Goal: Task Accomplishment & Management: Manage account settings

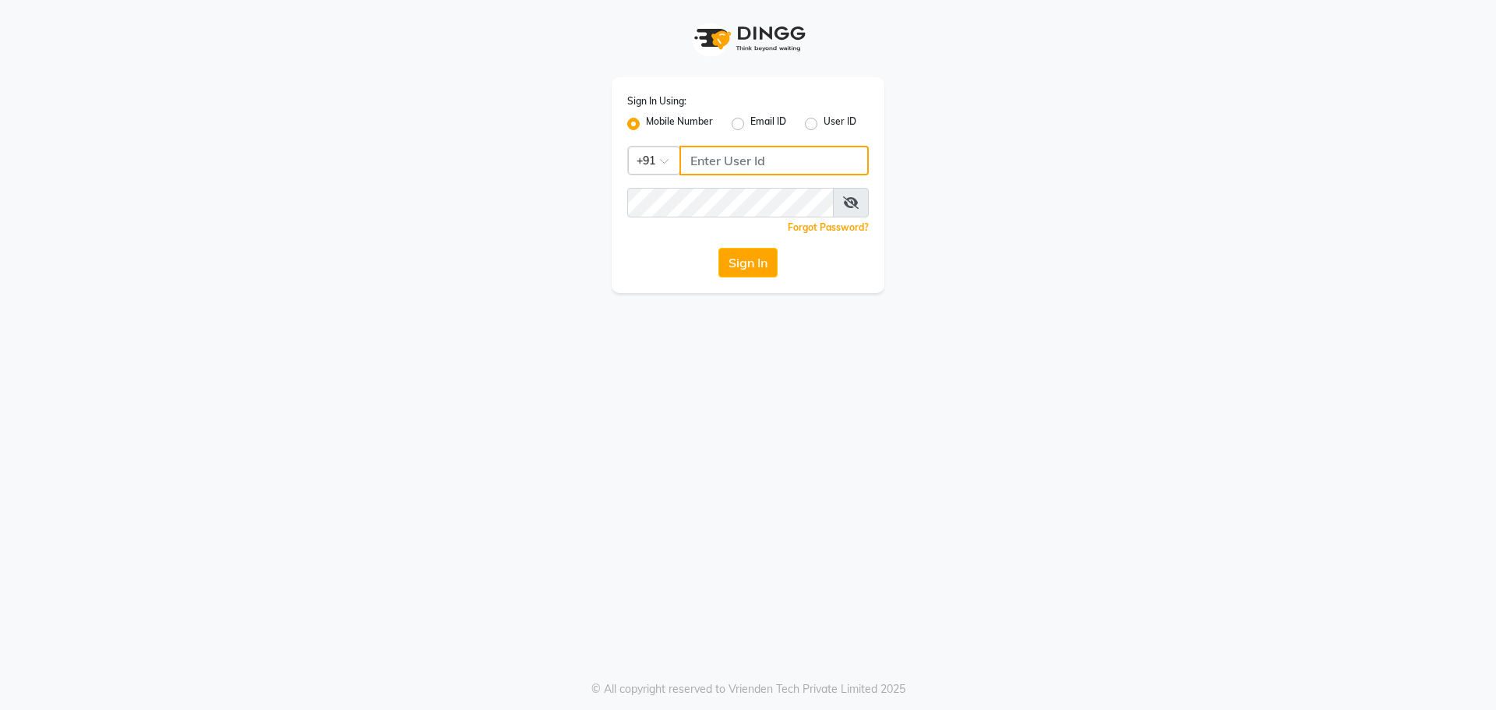
click at [727, 160] on input "Username" at bounding box center [773, 161] width 189 height 30
type input "8454897287"
click at [734, 270] on button "Sign In" at bounding box center [747, 263] width 59 height 30
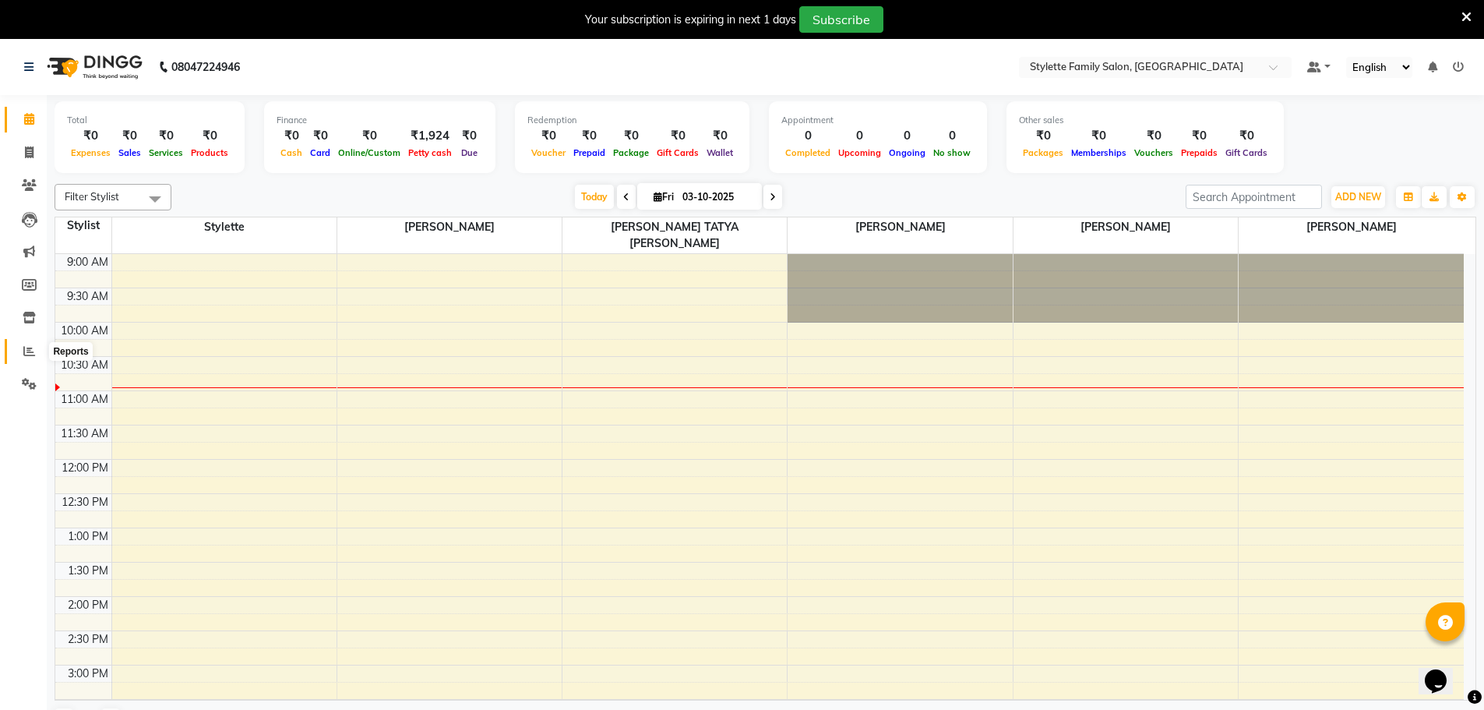
click at [23, 349] on icon at bounding box center [29, 351] width 12 height 12
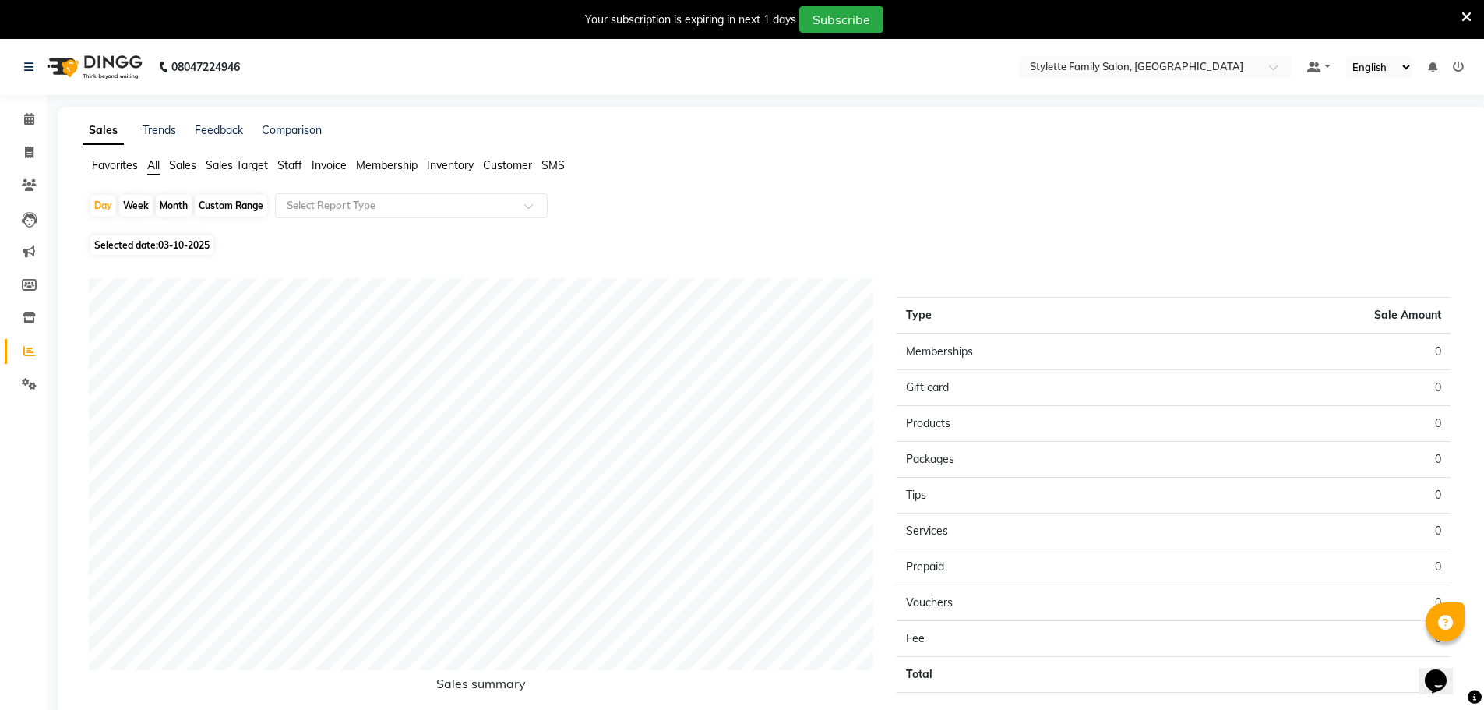
click at [180, 242] on span "03-10-2025" at bounding box center [183, 245] width 51 height 12
select select "10"
select select "2025"
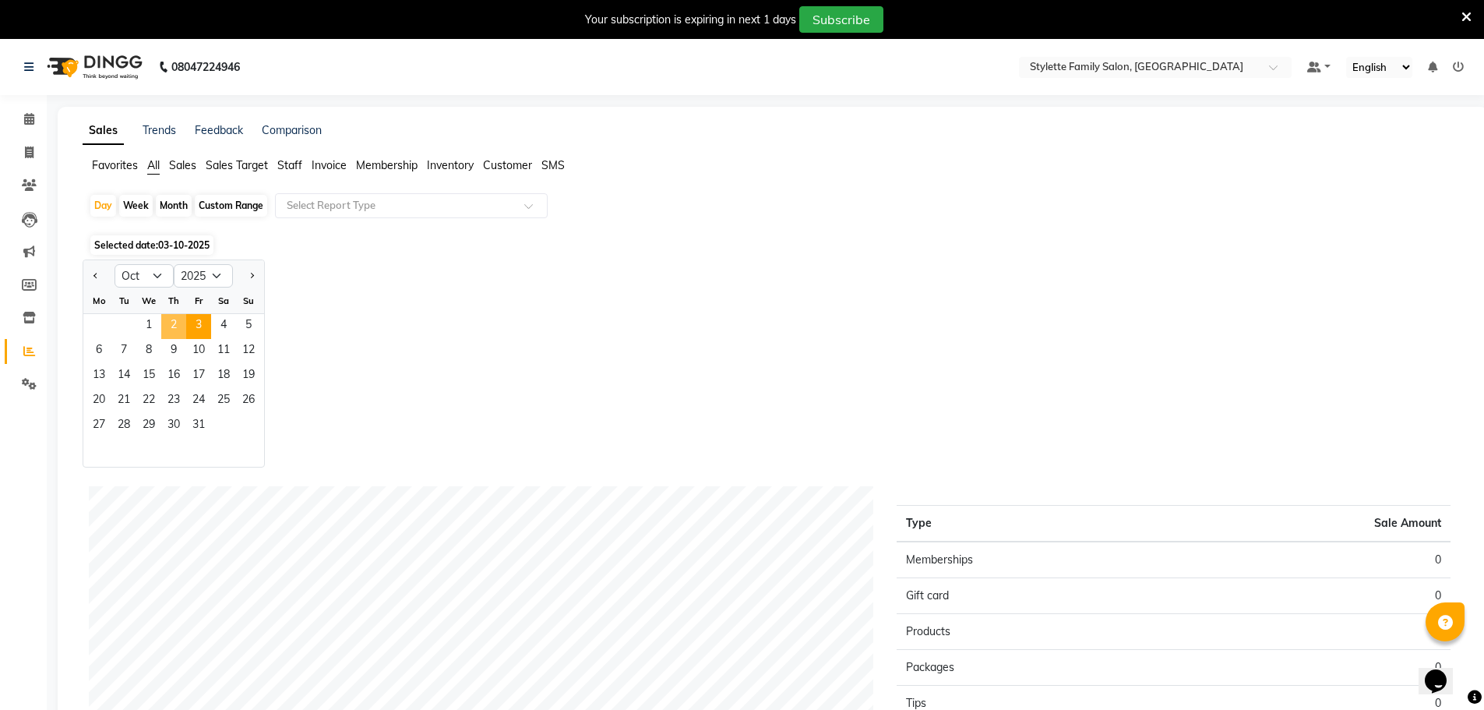
click at [175, 325] on span "2" at bounding box center [173, 326] width 25 height 25
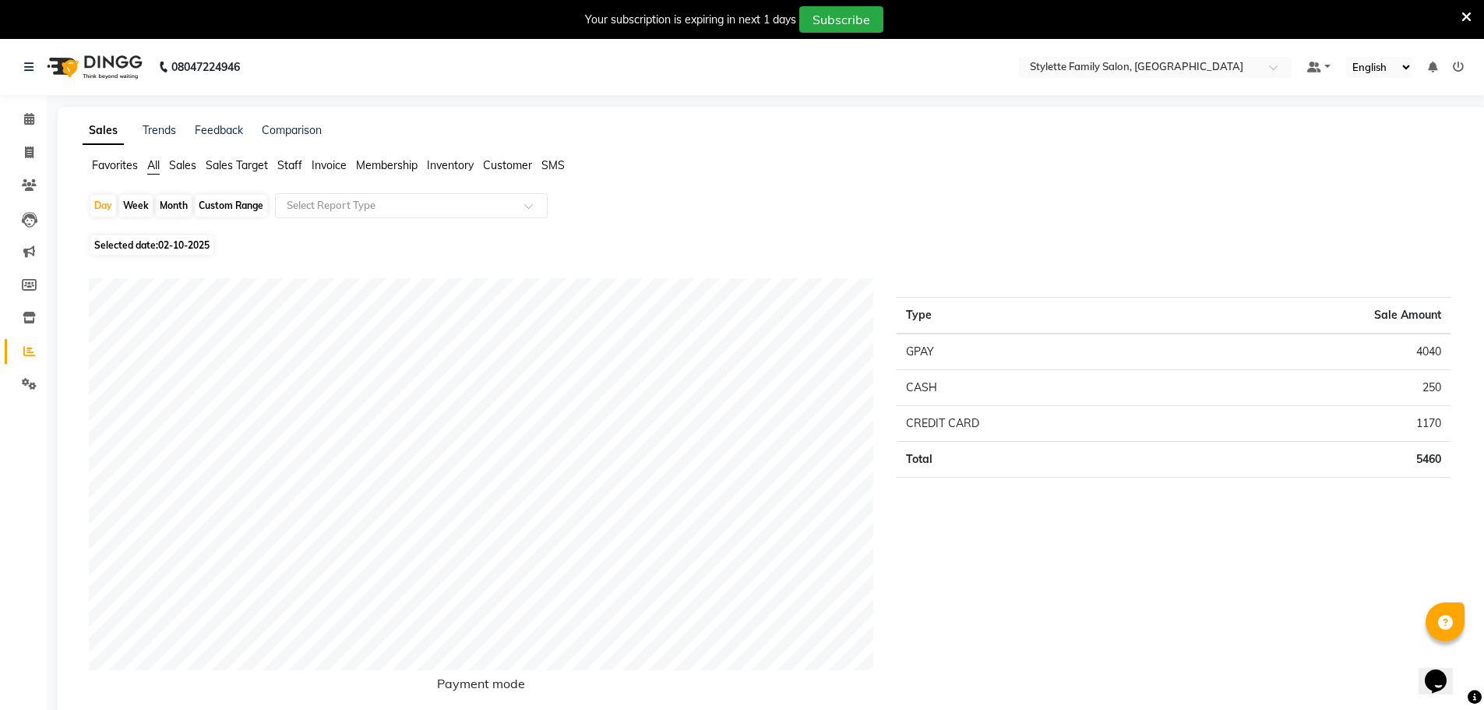
click at [1465, 14] on icon at bounding box center [1467, 17] width 10 height 14
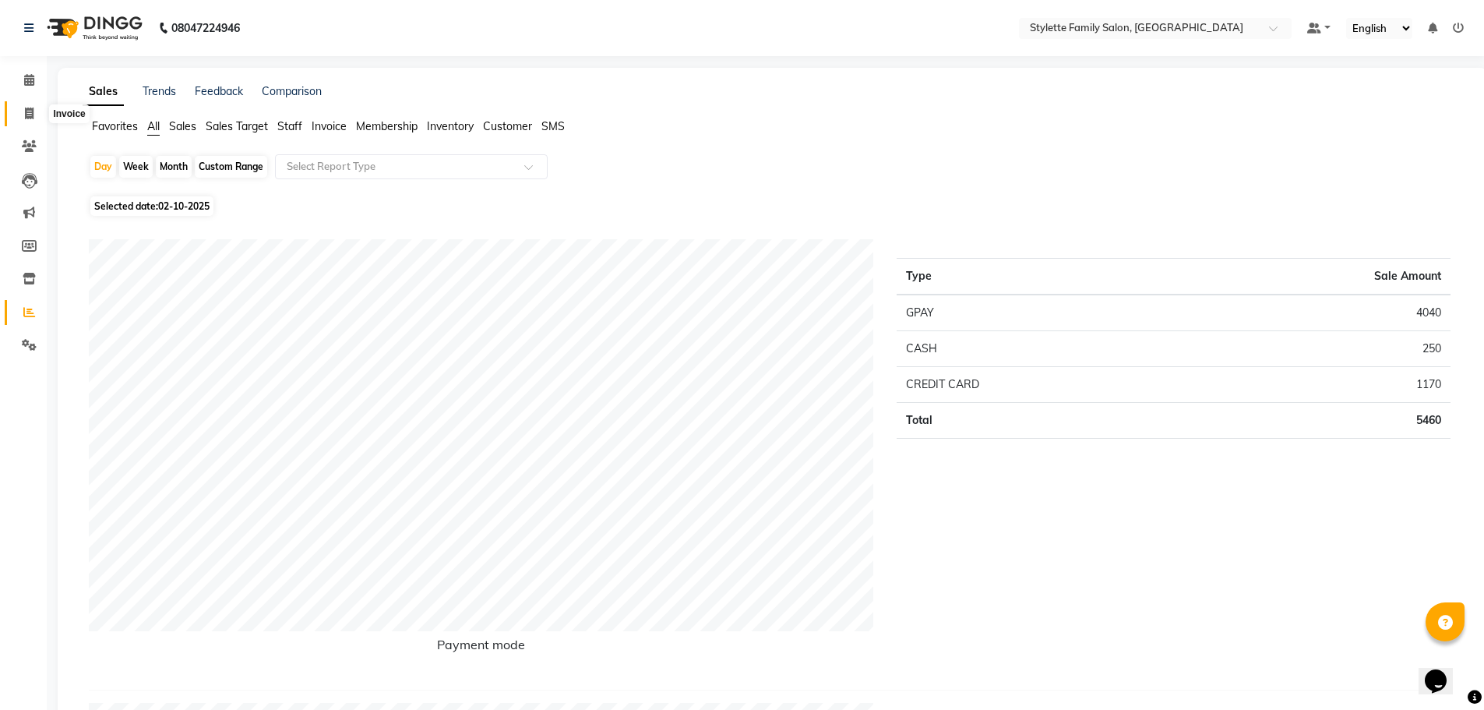
drag, startPoint x: 30, startPoint y: 112, endPoint x: 65, endPoint y: 118, distance: 35.5
click at [30, 112] on icon at bounding box center [29, 114] width 9 height 12
select select "6990"
select select "service"
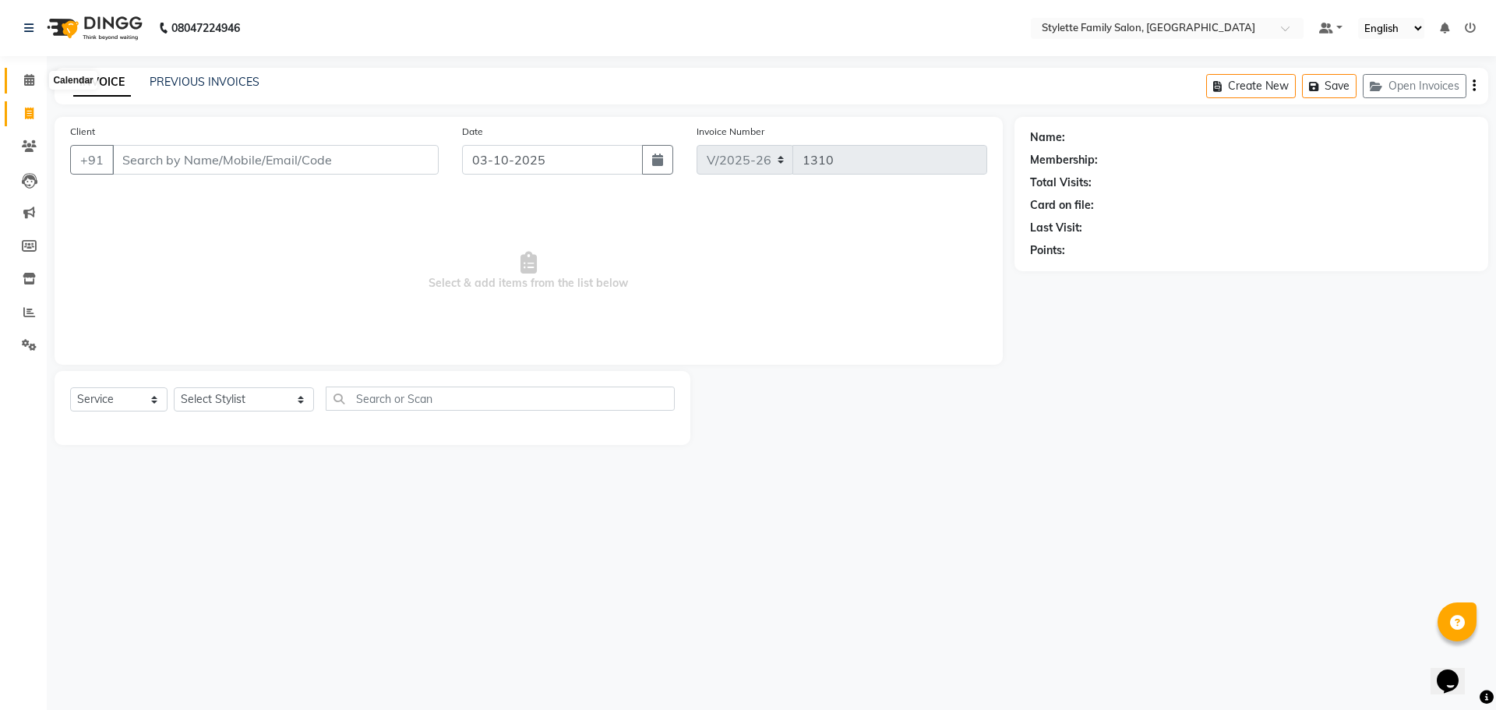
drag, startPoint x: 20, startPoint y: 80, endPoint x: 44, endPoint y: 136, distance: 61.1
click at [20, 80] on span at bounding box center [29, 81] width 27 height 18
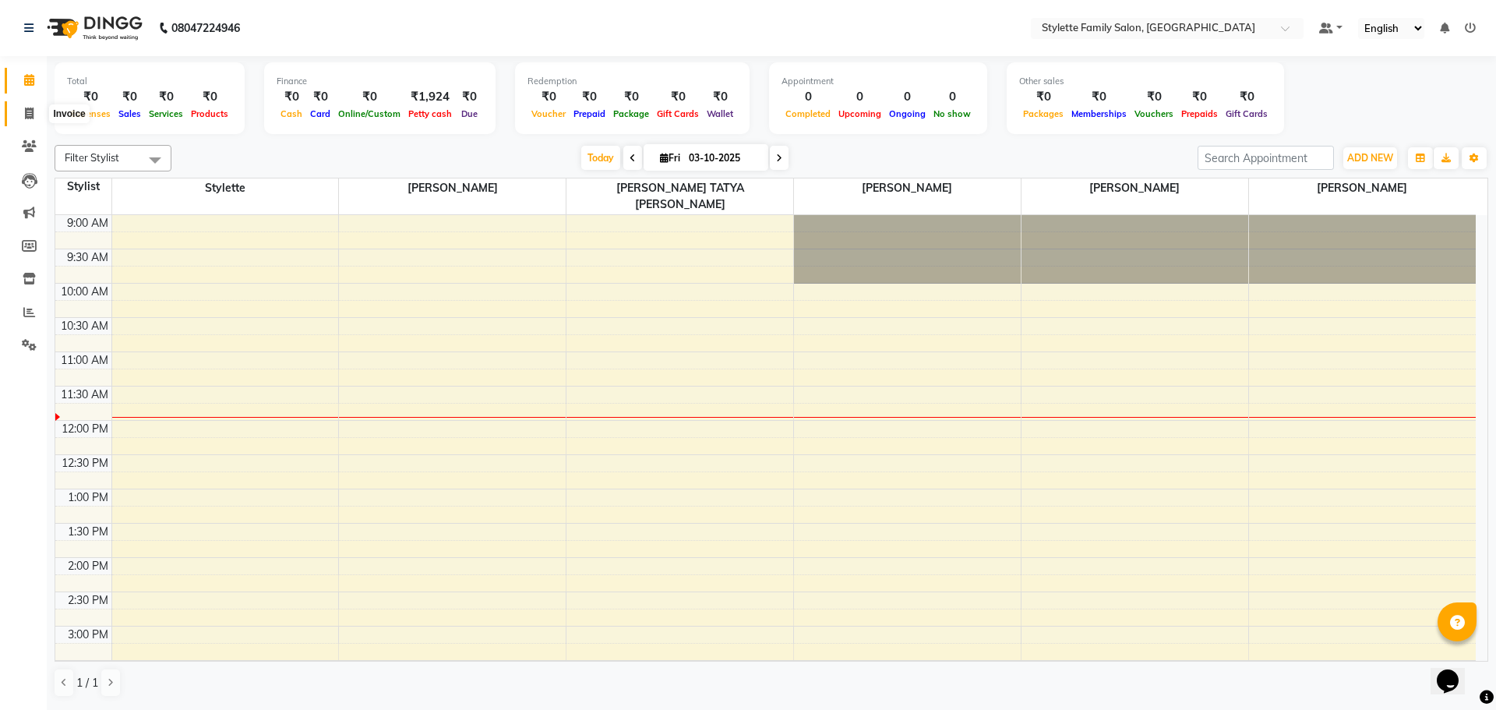
drag, startPoint x: 20, startPoint y: 111, endPoint x: 38, endPoint y: 131, distance: 26.5
click at [21, 111] on span at bounding box center [29, 114] width 27 height 18
select select "6990"
select select "service"
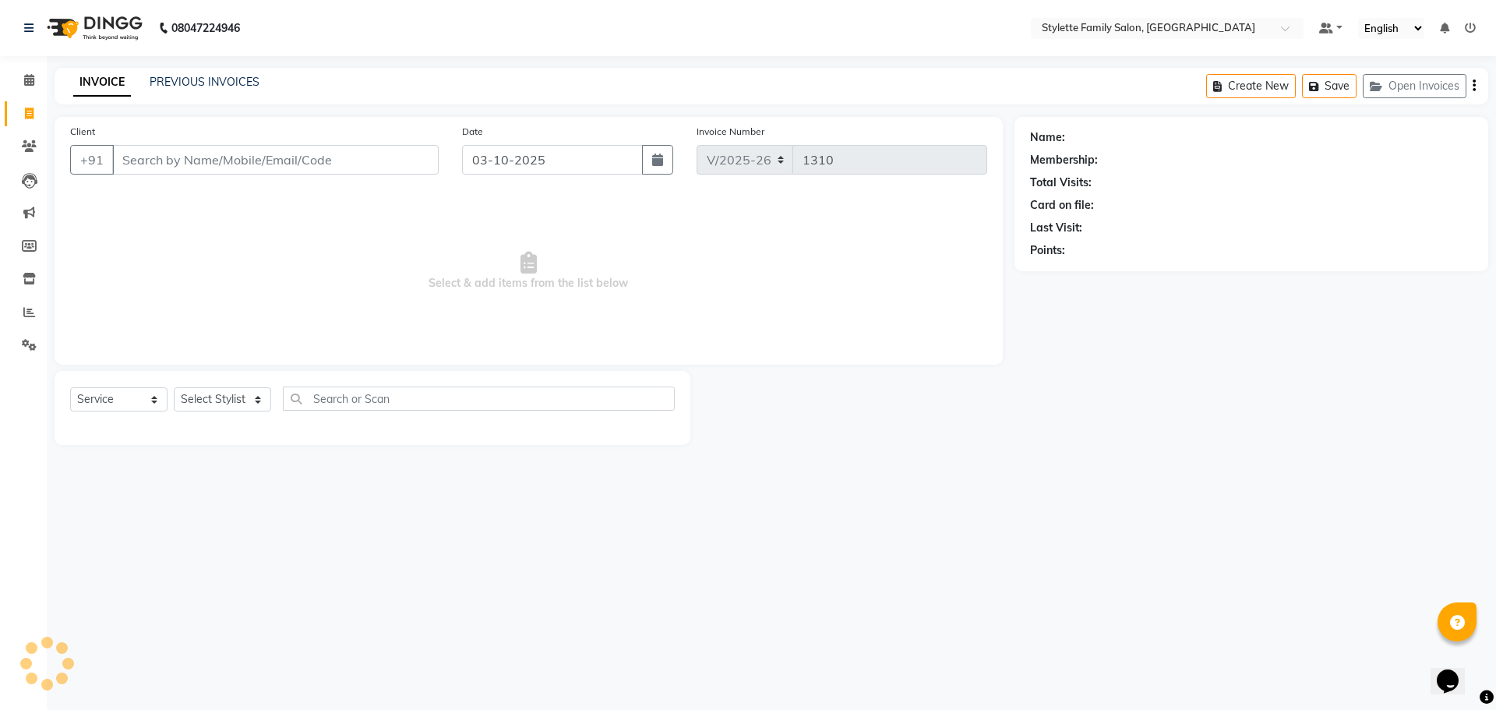
click at [189, 152] on input "Client" at bounding box center [275, 160] width 326 height 30
type input "8308713406"
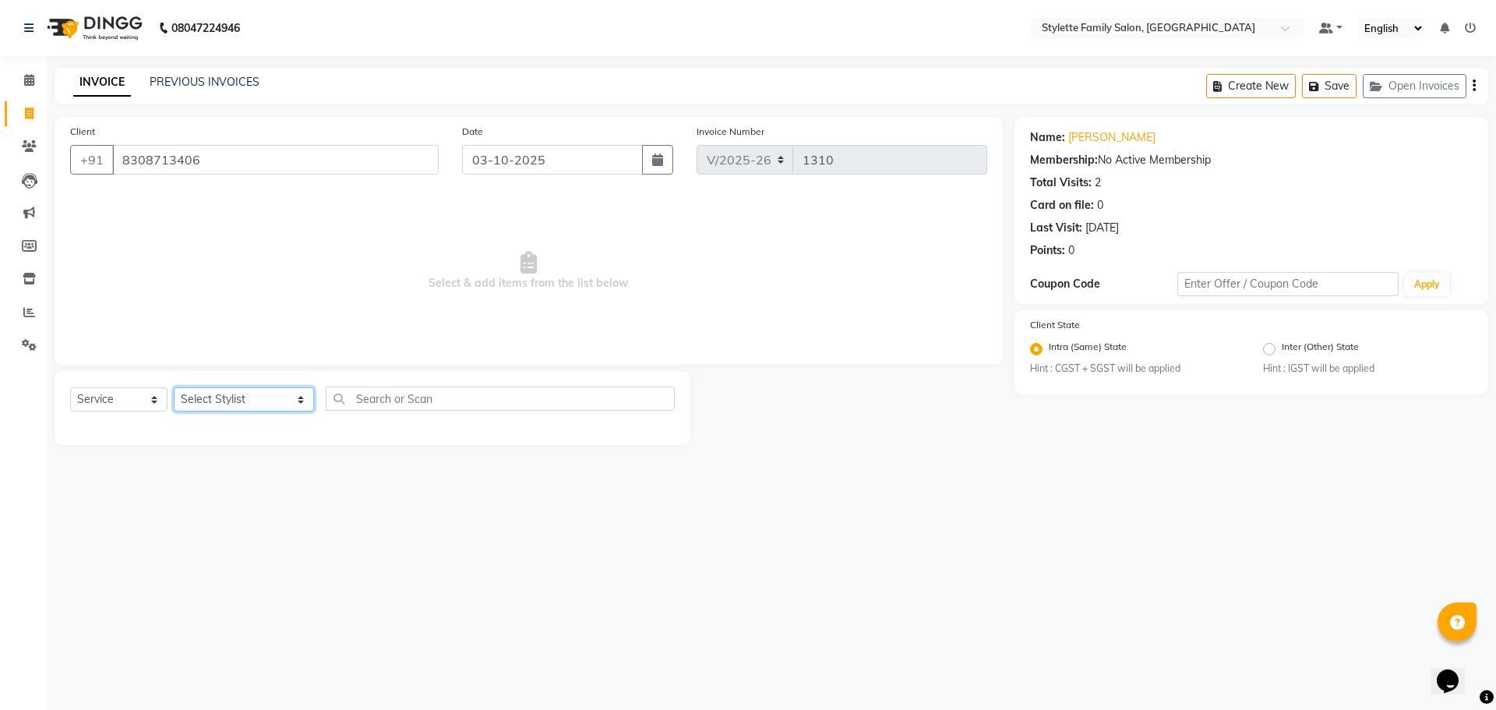
click at [229, 397] on select "Select Stylist Abhishek dhomble [PERSON_NAME] Manager [PERSON_NAME] Stylette [P…" at bounding box center [244, 399] width 140 height 24
select select "84196"
click at [174, 387] on select "Select Stylist Abhishek dhomble [PERSON_NAME] Manager [PERSON_NAME] Stylette [P…" at bounding box center [244, 399] width 140 height 24
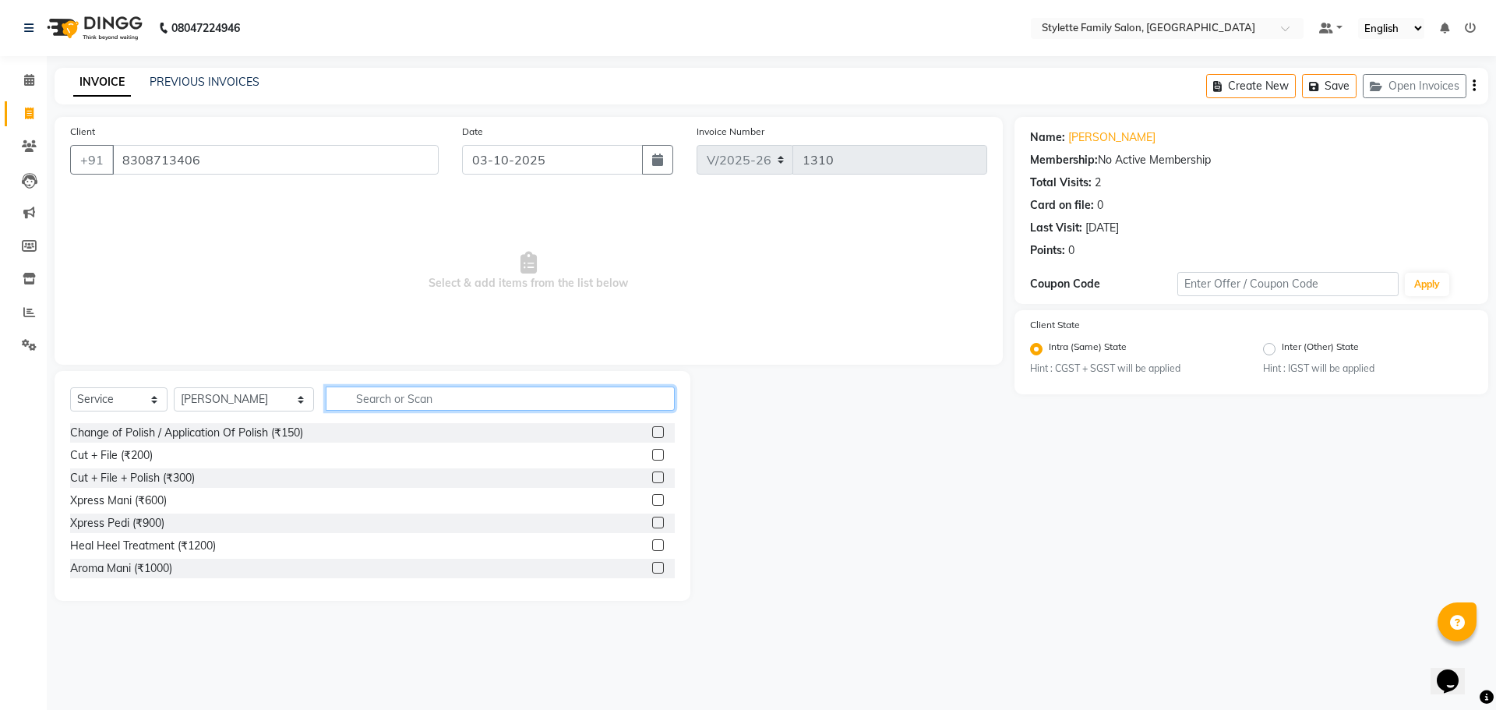
click at [349, 397] on input "text" at bounding box center [500, 398] width 349 height 24
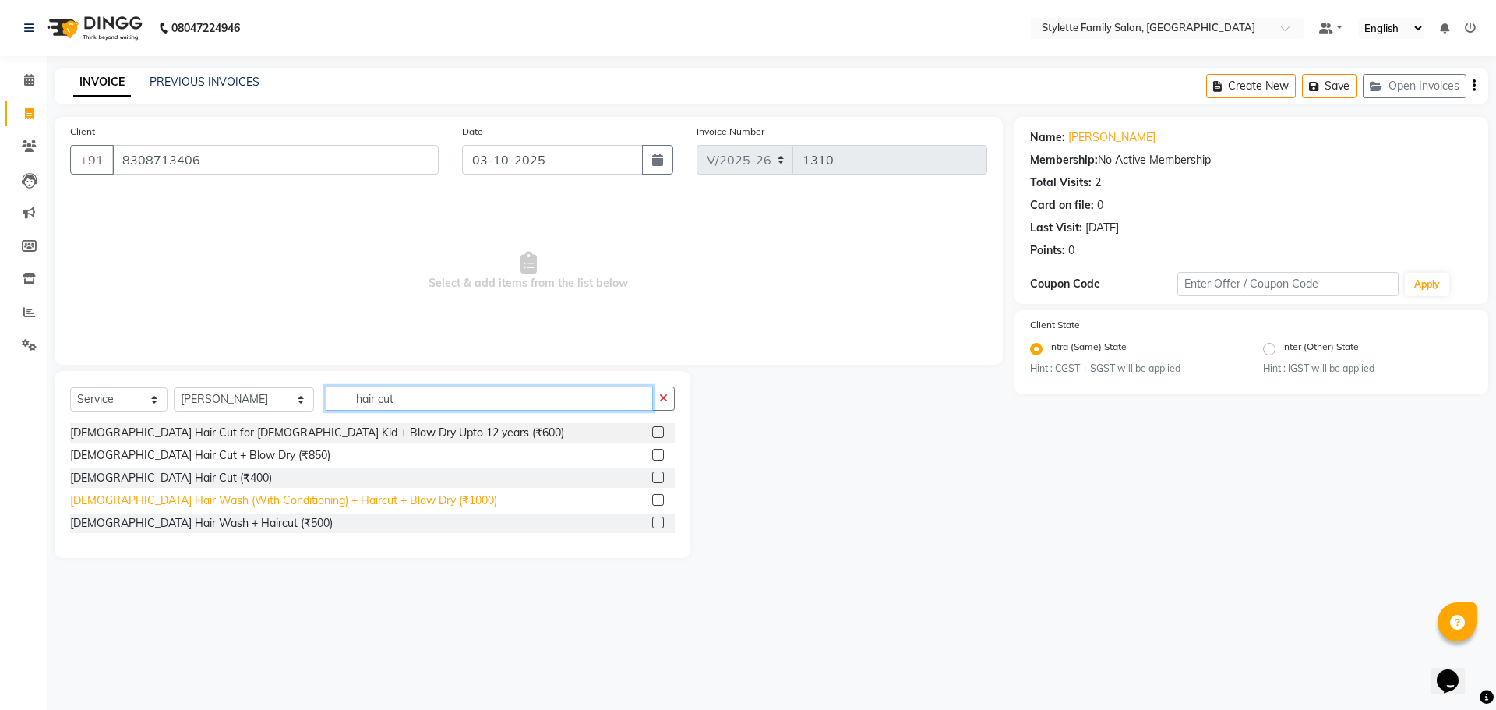
type input "hair cut"
click at [339, 502] on div "[DEMOGRAPHIC_DATA] Hair Wash (With Conditioning) + Haircut + Blow Dry (₹1000)" at bounding box center [283, 500] width 427 height 16
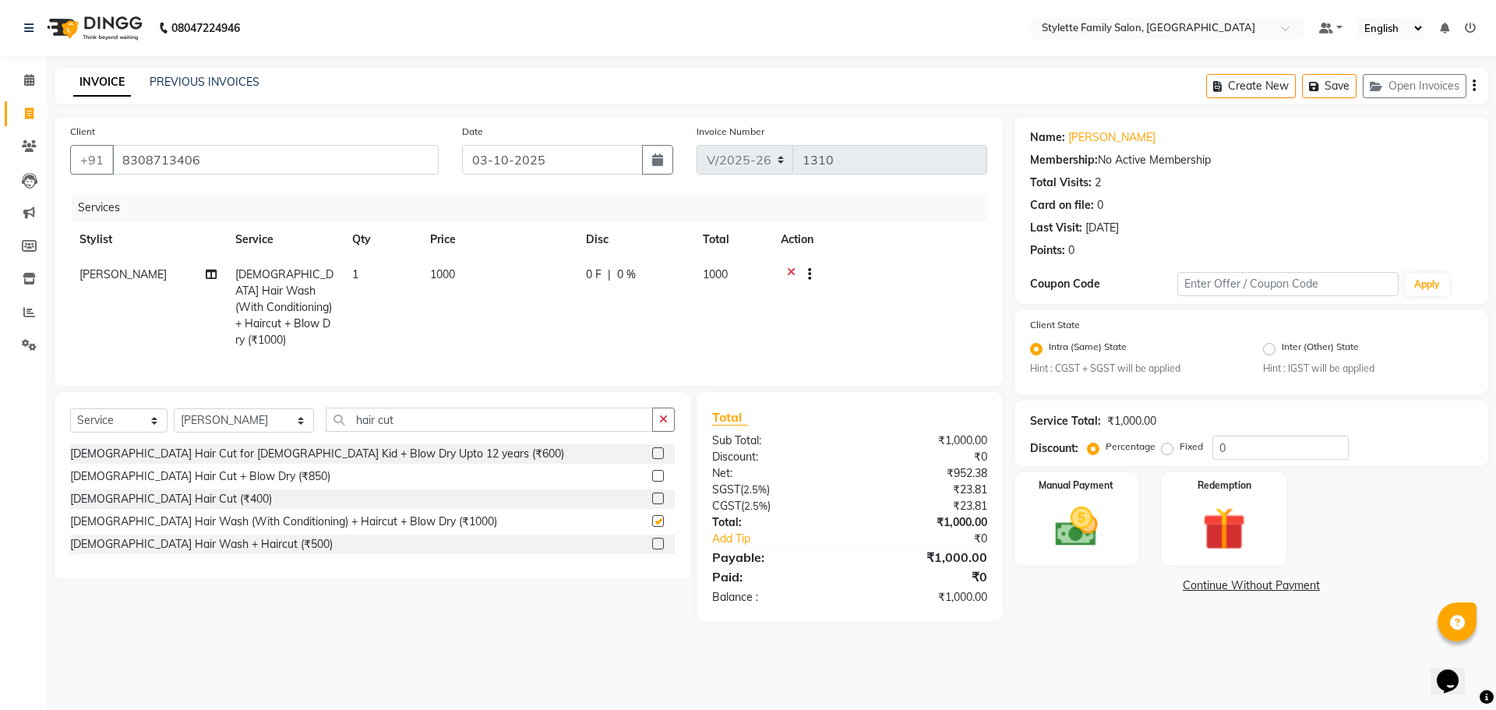
checkbox input "false"
click at [597, 272] on span "0 F" at bounding box center [594, 274] width 16 height 16
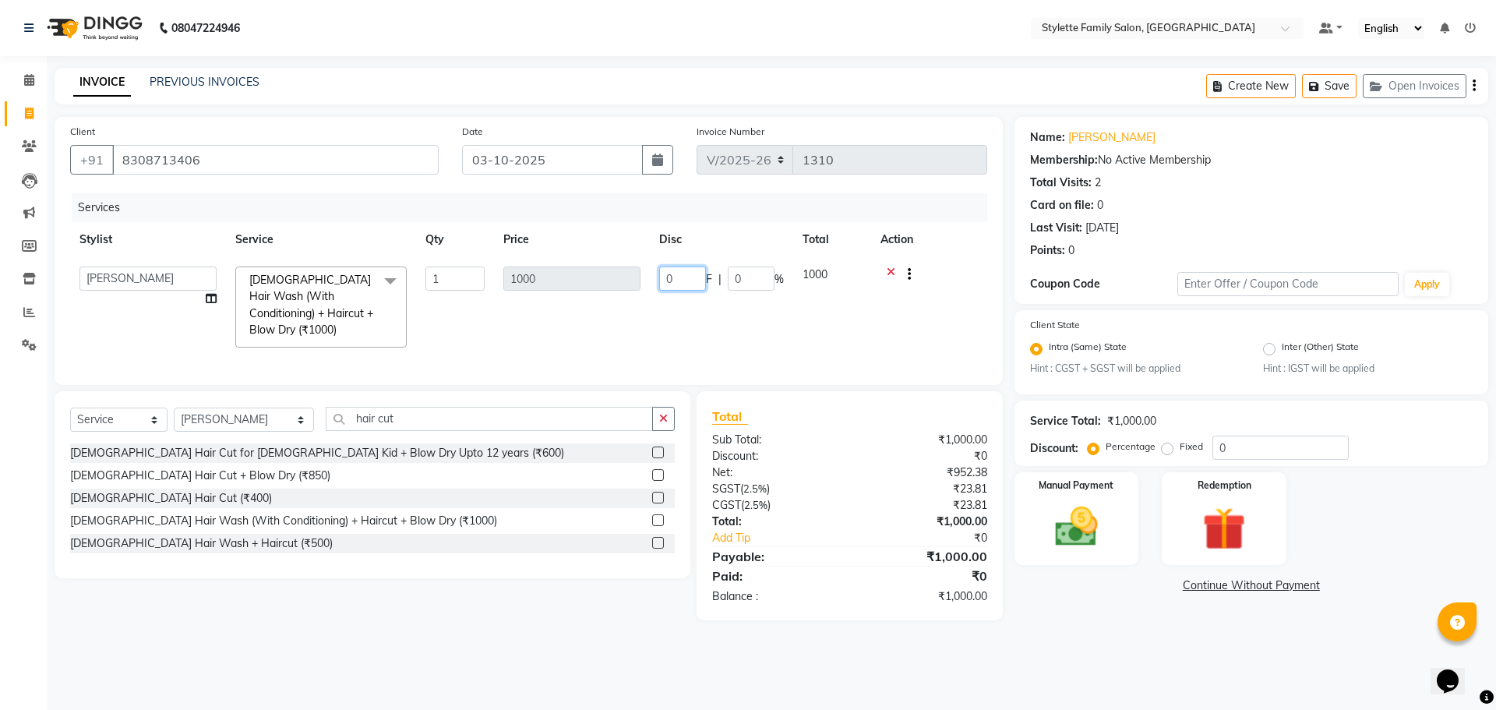
drag, startPoint x: 674, startPoint y: 277, endPoint x: 658, endPoint y: 280, distance: 15.9
click at [658, 280] on td "0 F | 0 %" at bounding box center [721, 307] width 143 height 100
type input "250"
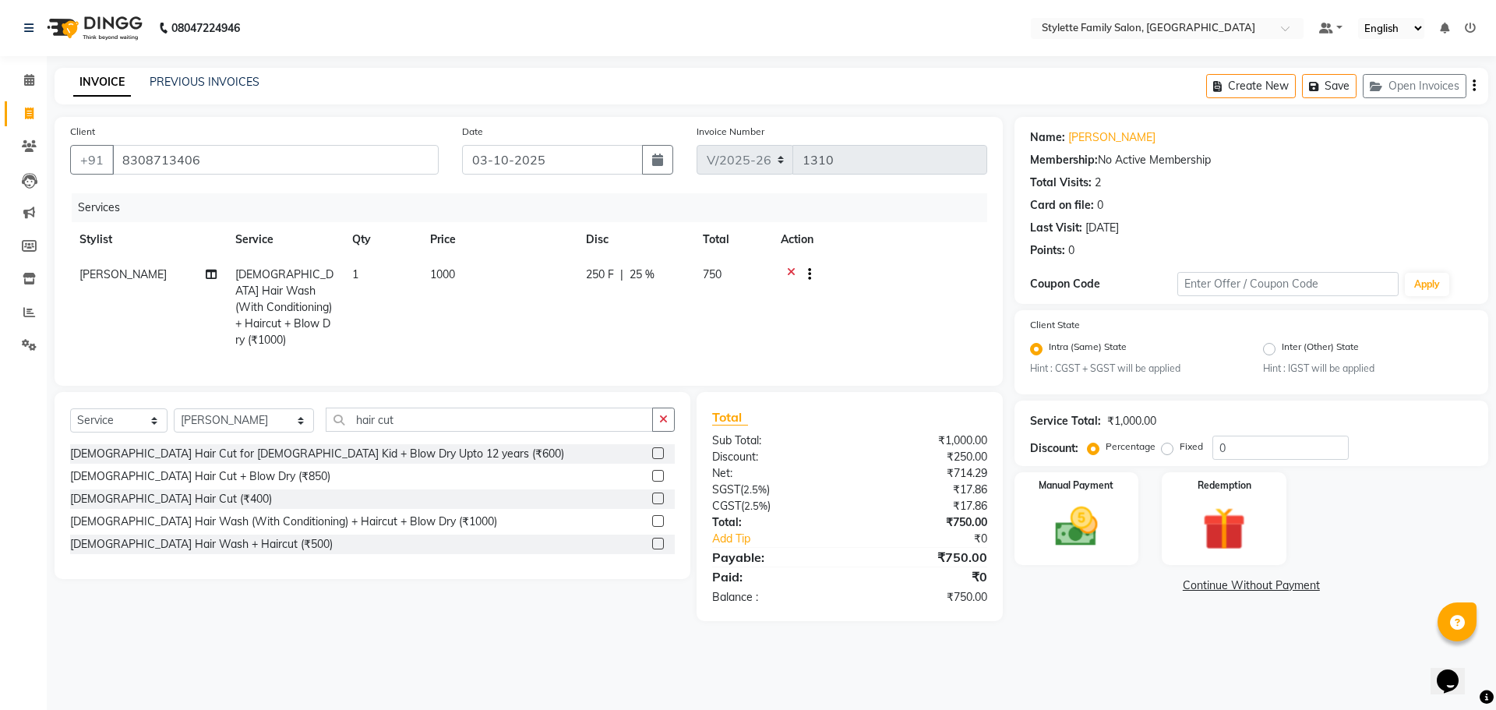
click at [680, 326] on td "250 F | 25 %" at bounding box center [635, 307] width 117 height 101
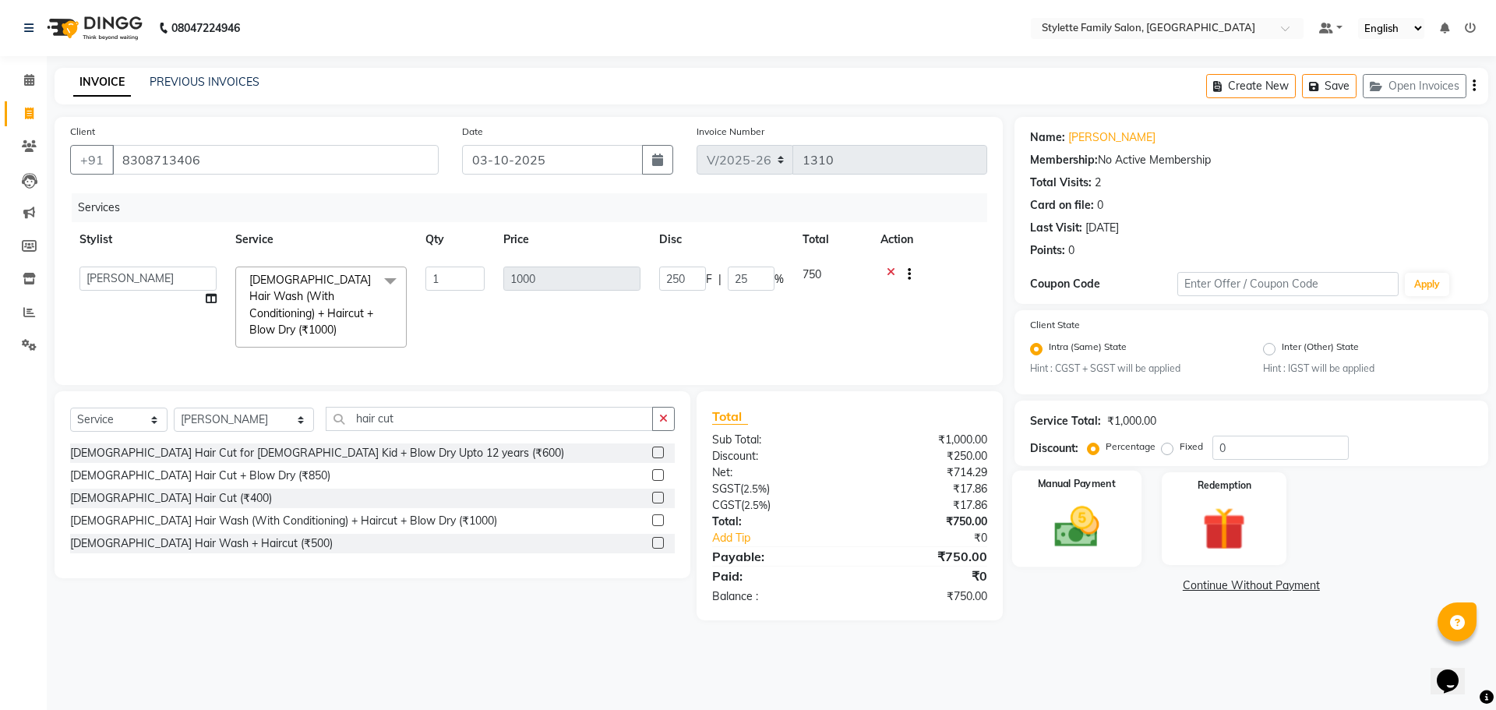
click at [1091, 529] on img at bounding box center [1076, 527] width 72 height 51
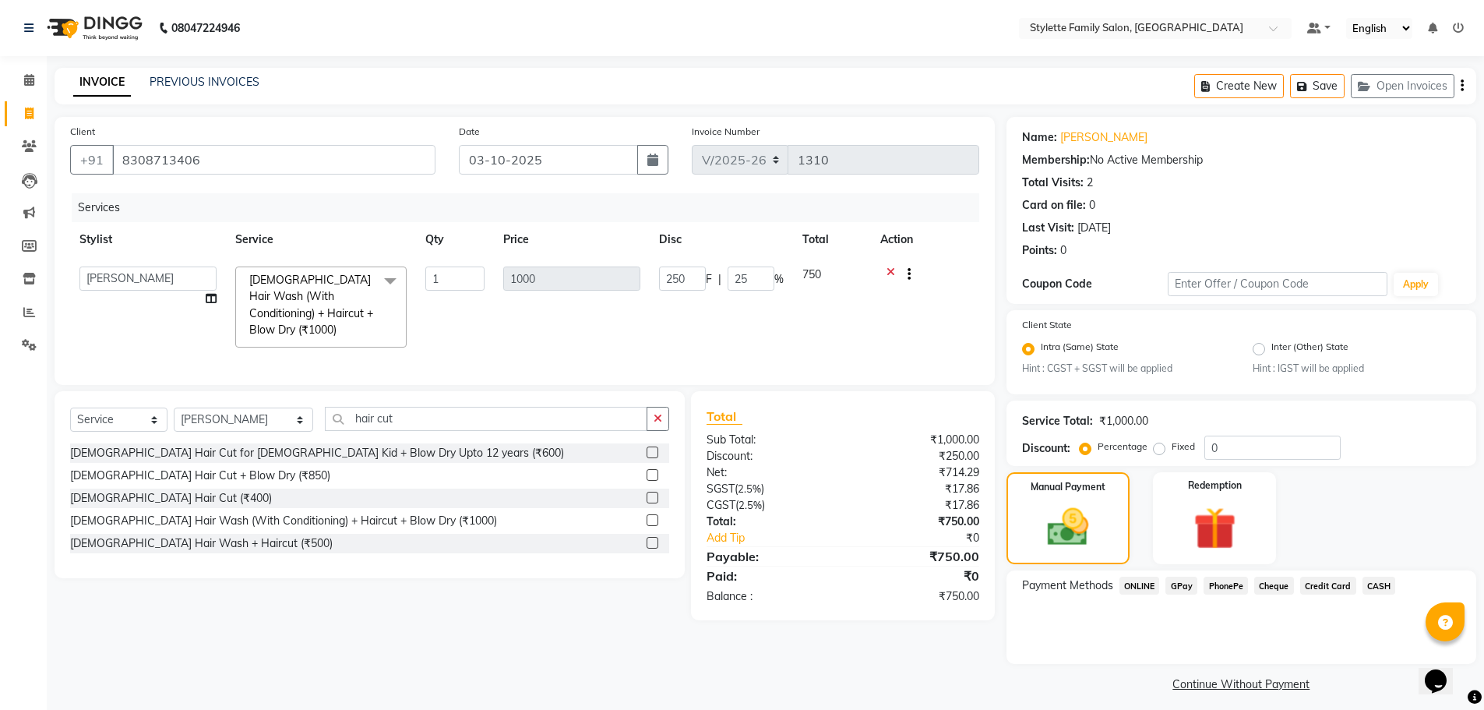
scroll to position [9, 0]
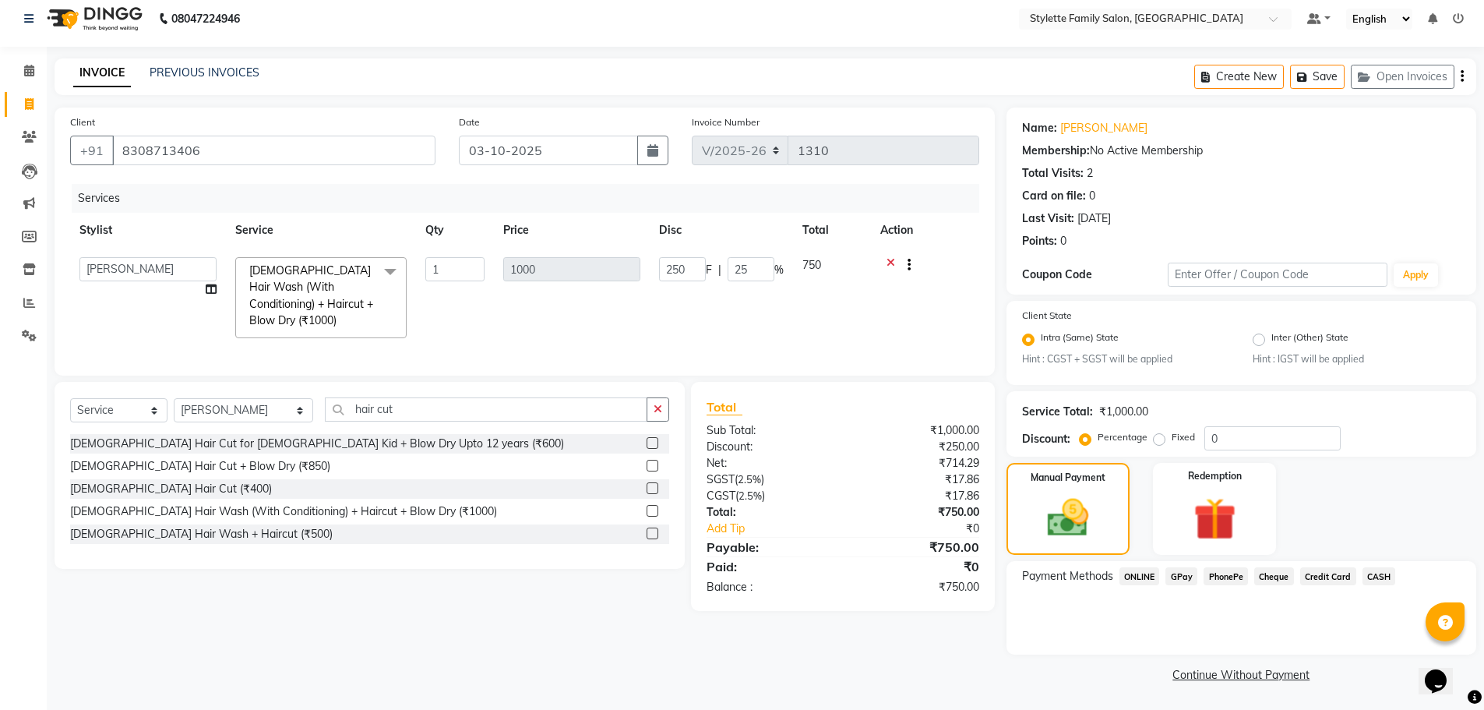
click at [1187, 577] on span "GPay" at bounding box center [1182, 576] width 32 height 18
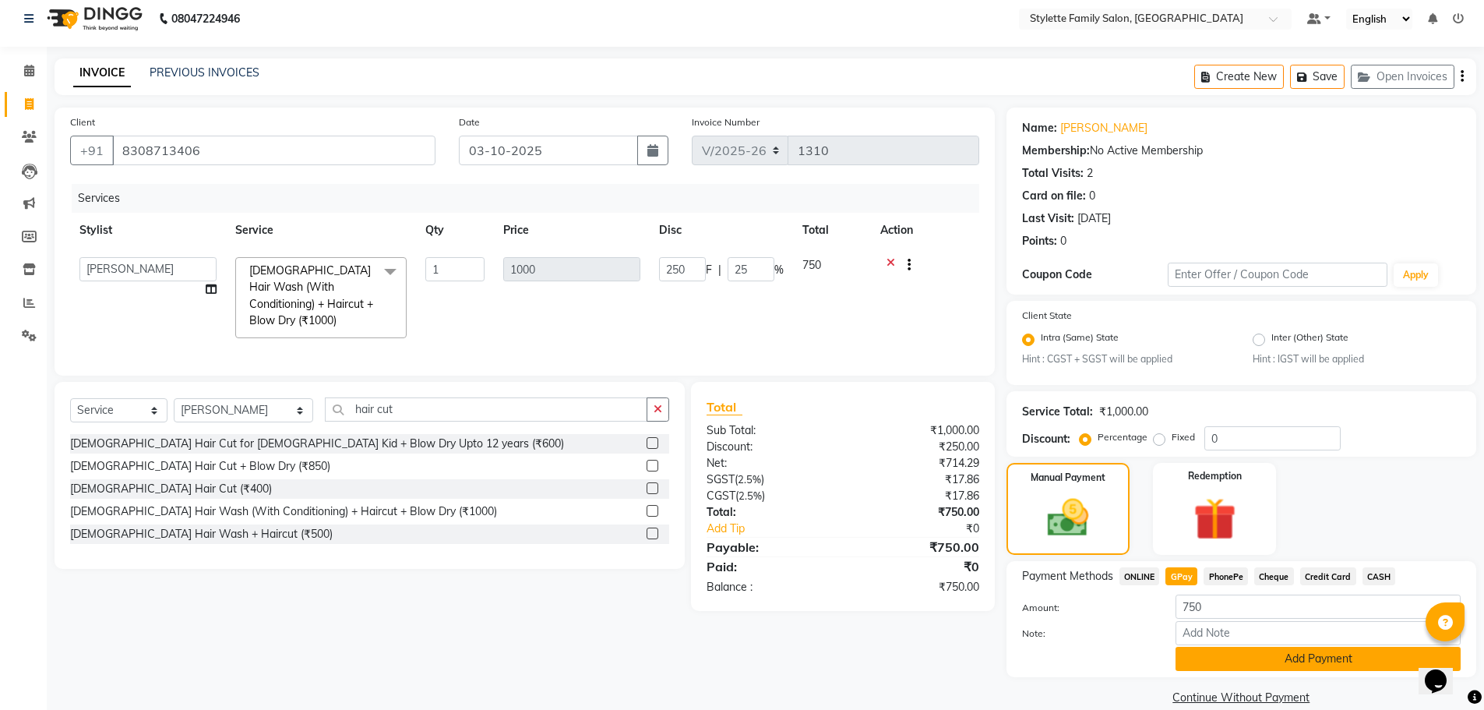
scroll to position [32, 0]
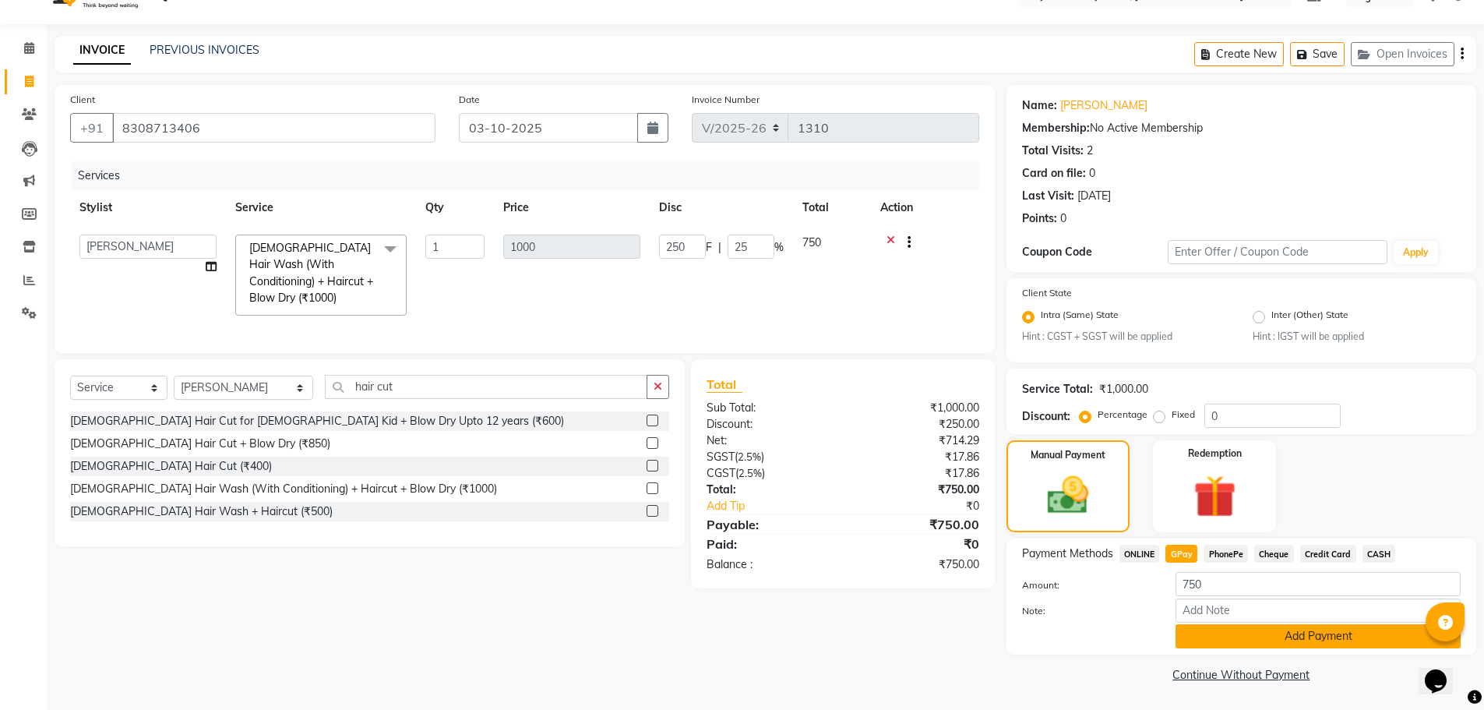
click at [1256, 630] on button "Add Payment" at bounding box center [1318, 636] width 285 height 24
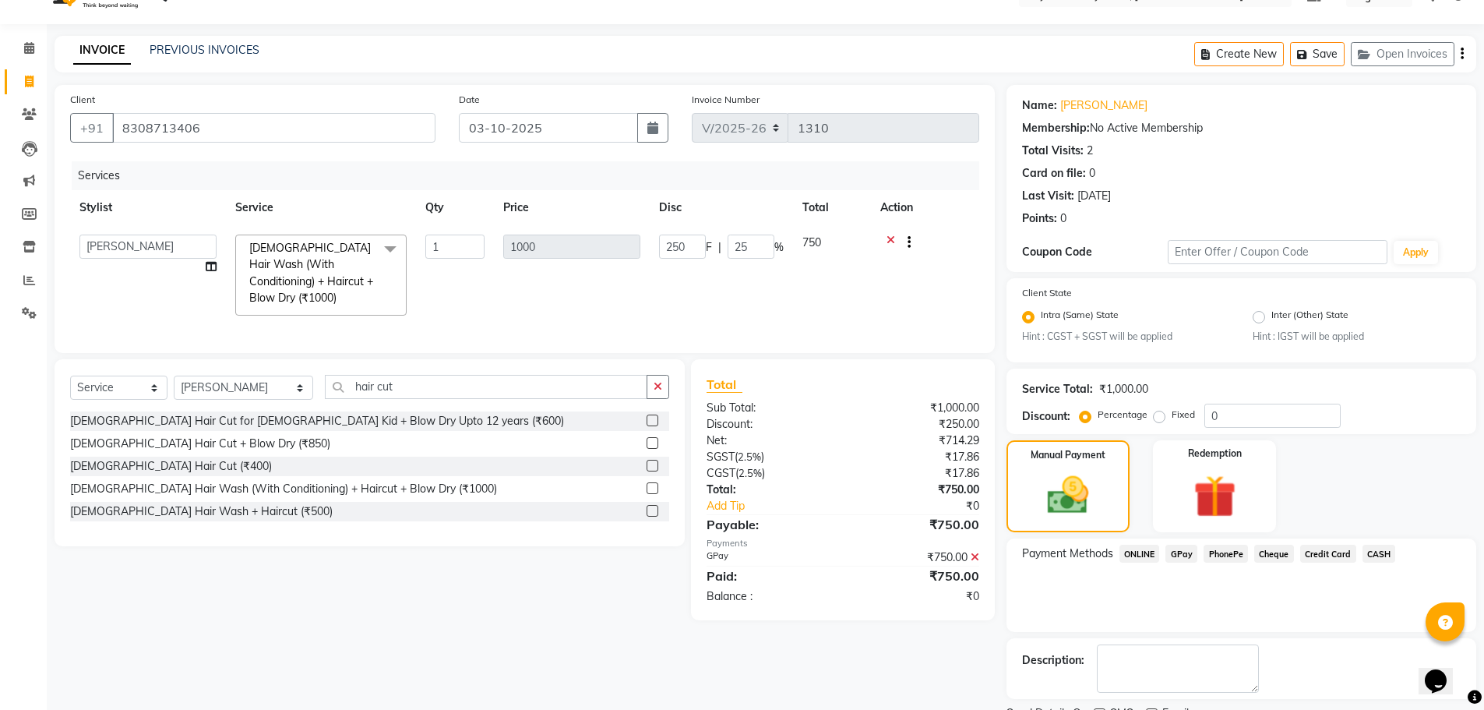
scroll to position [97, 0]
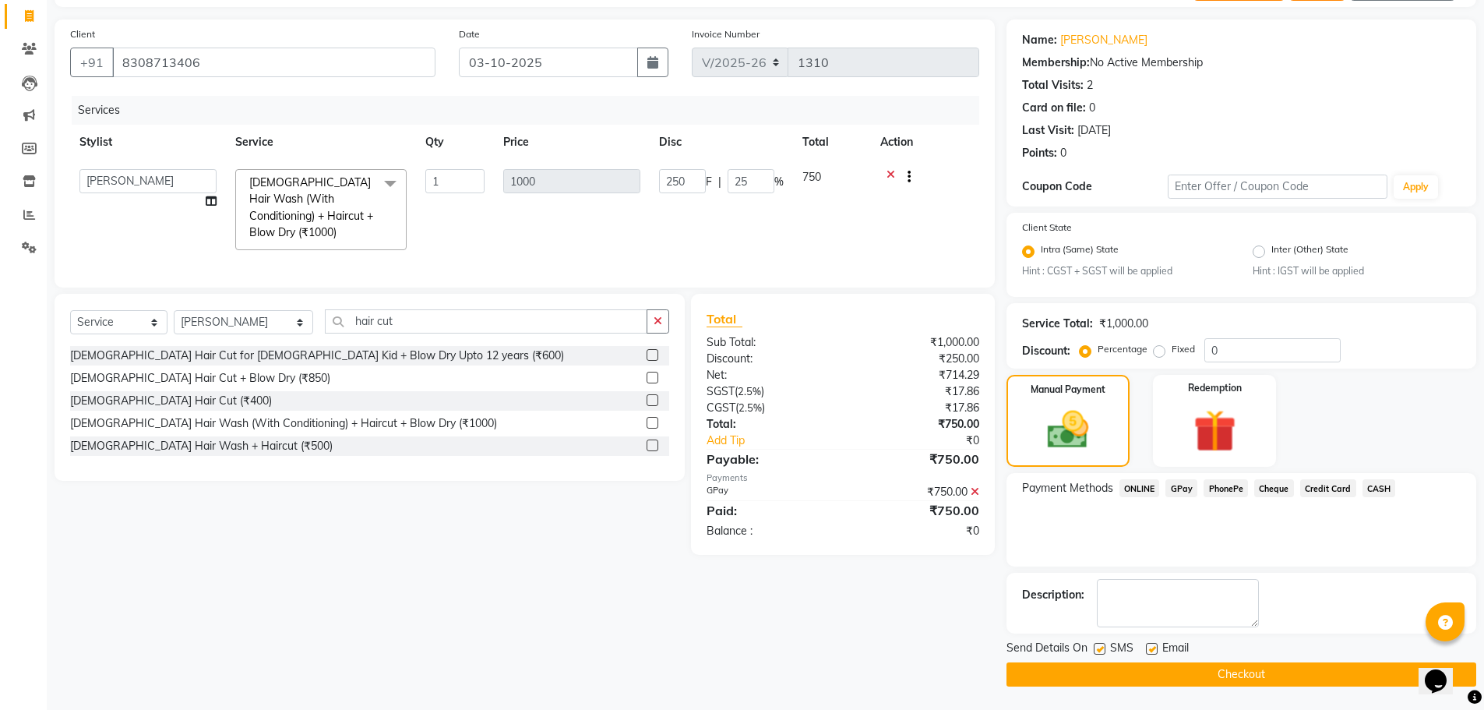
click at [1214, 675] on button "Checkout" at bounding box center [1242, 674] width 470 height 24
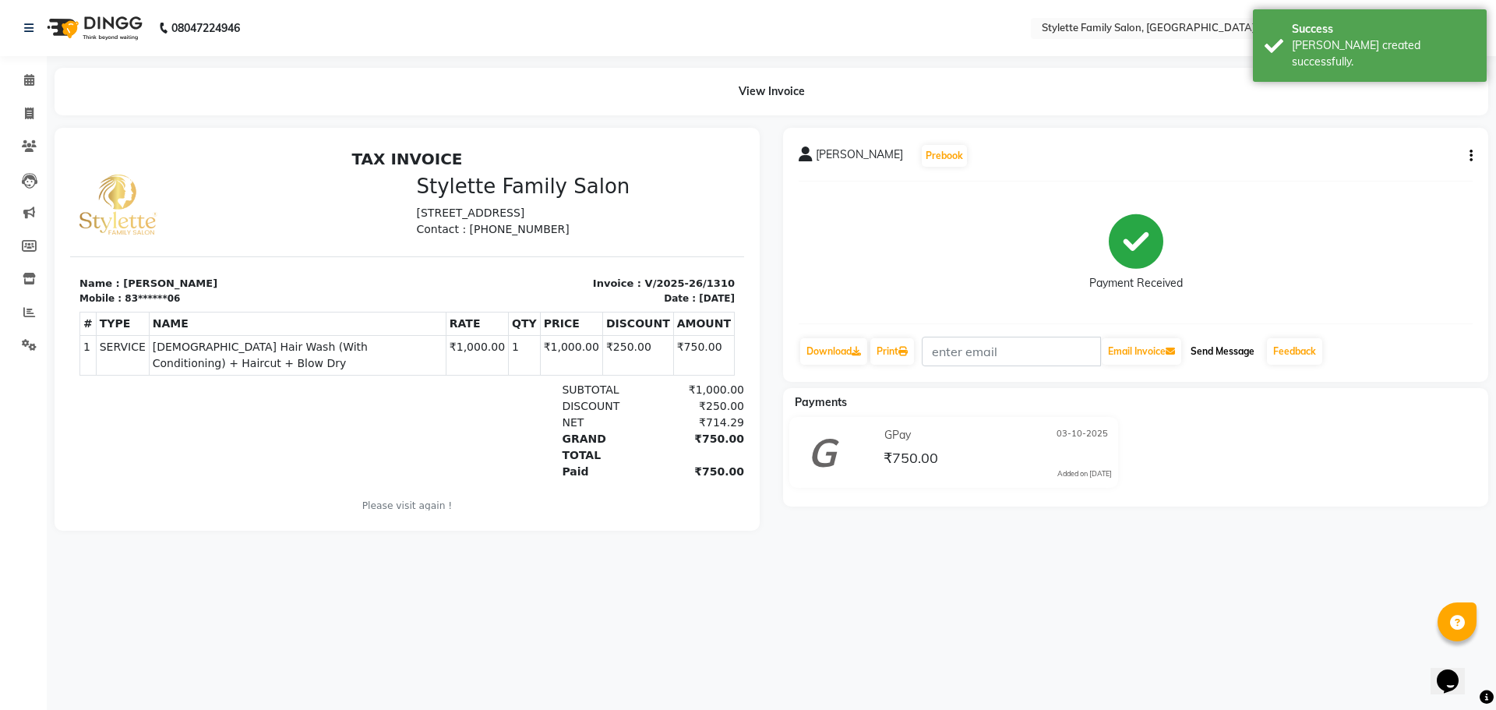
click at [1222, 350] on button "Send Message" at bounding box center [1222, 351] width 76 height 26
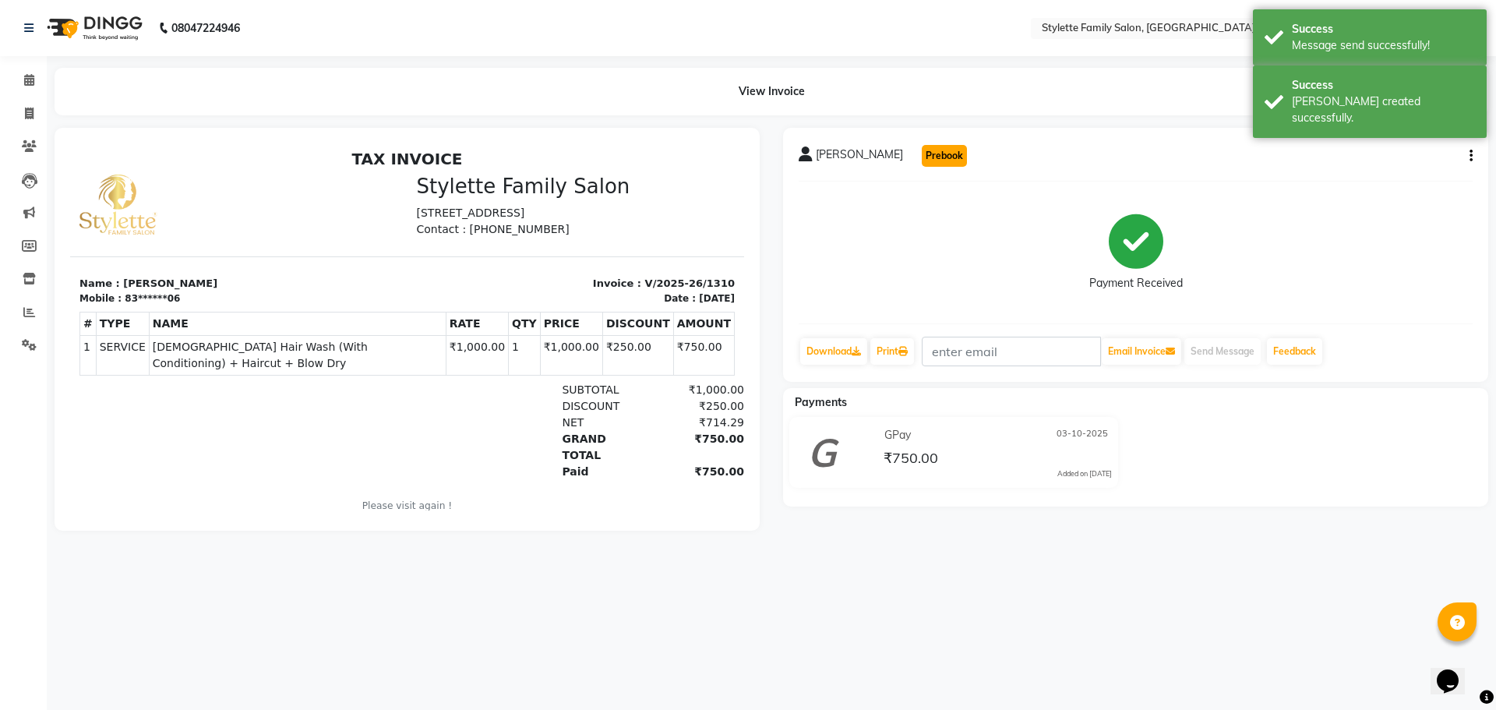
click at [924, 158] on button "Prebook" at bounding box center [944, 156] width 45 height 22
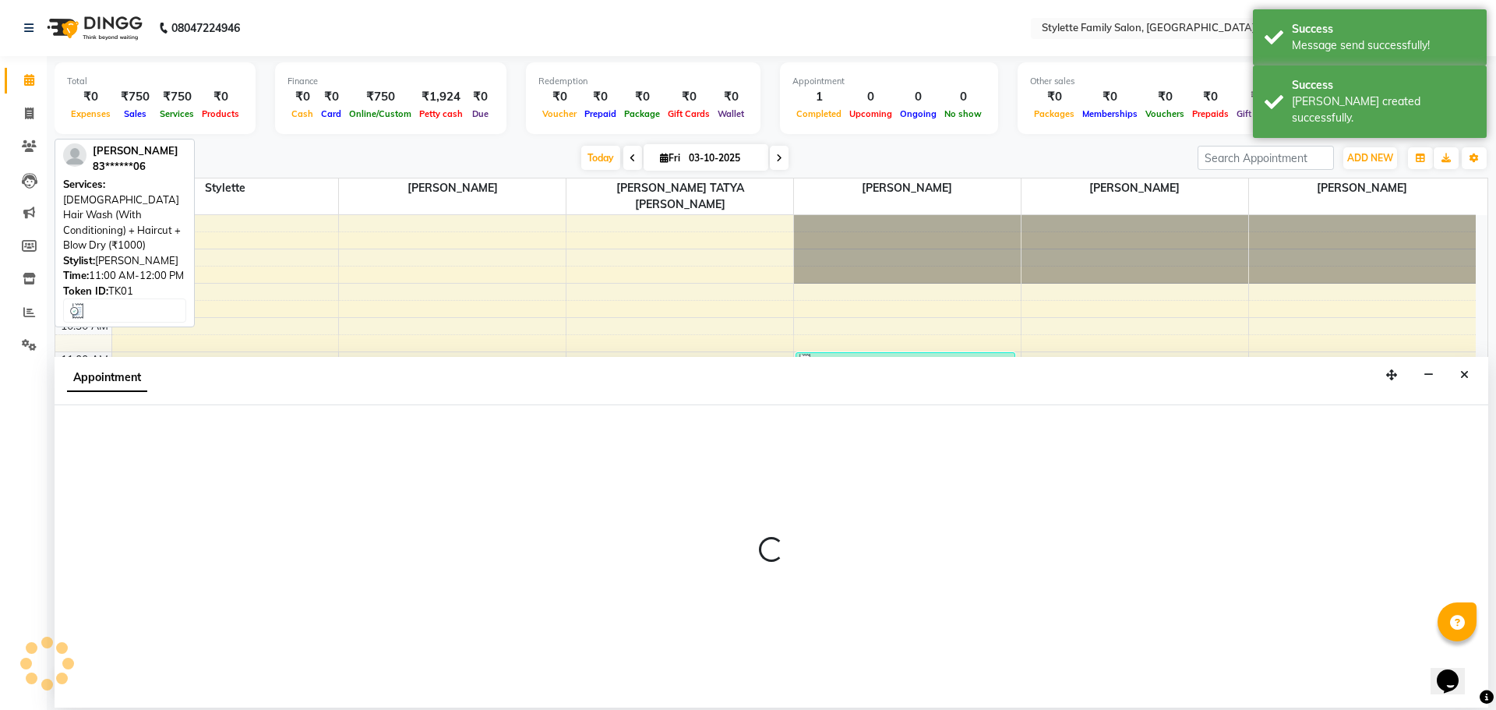
select select "84196"
select select "600"
select select "tentative"
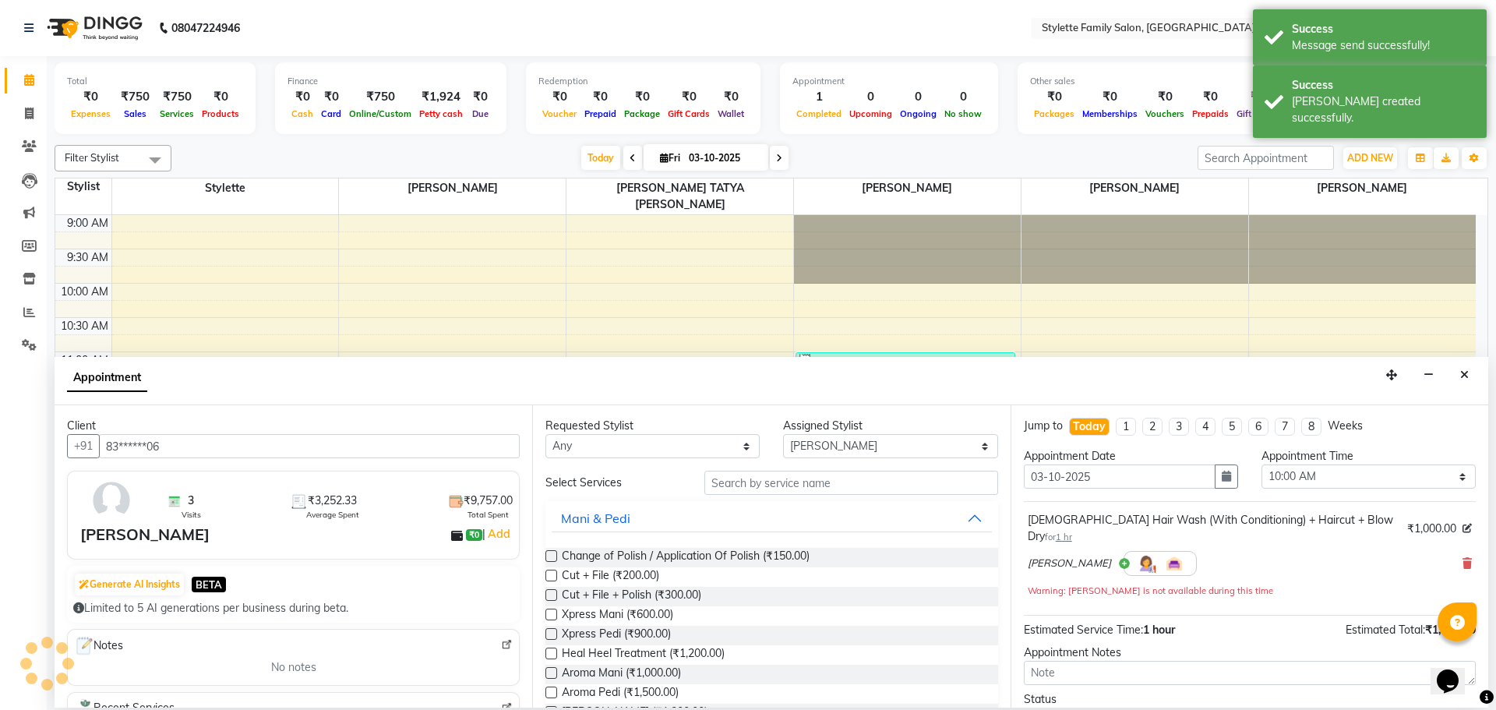
scroll to position [138, 0]
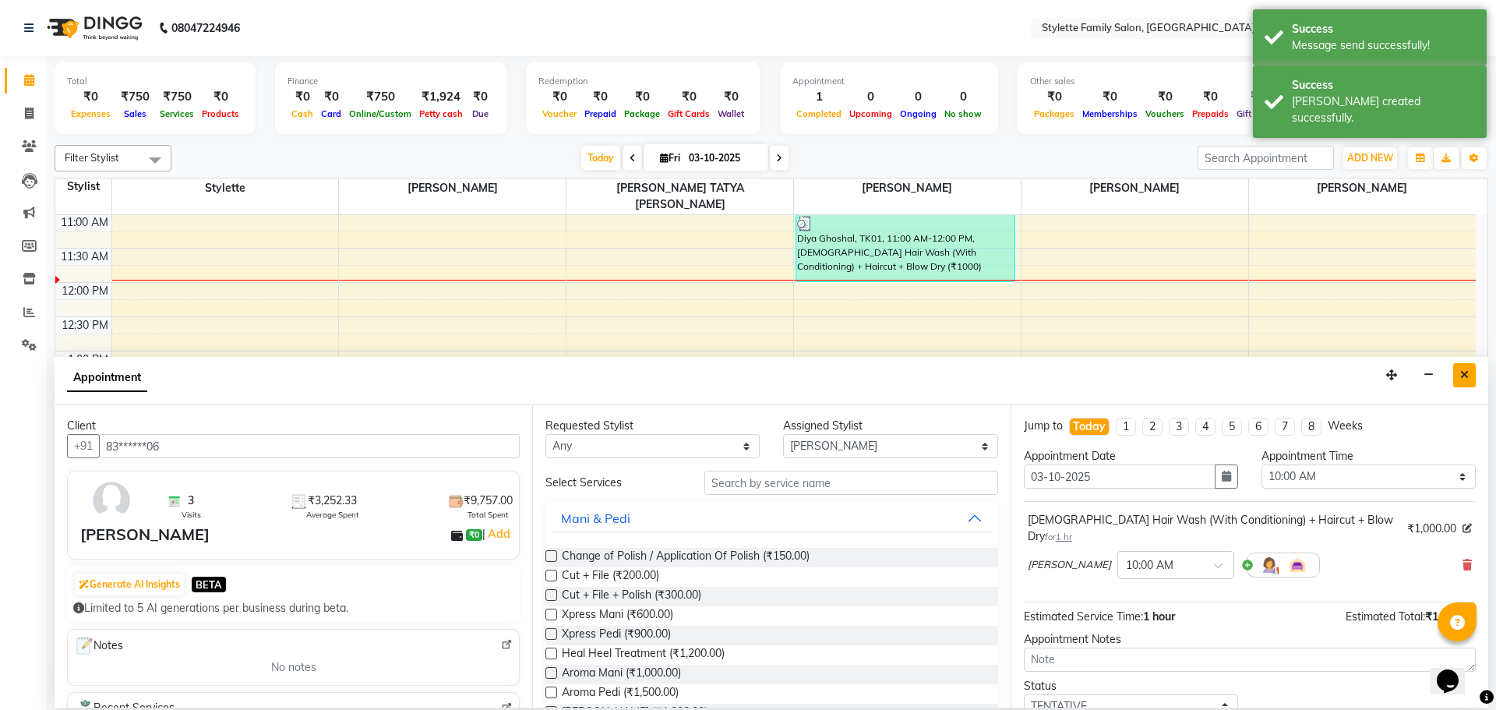
click at [1465, 375] on icon "Close" at bounding box center [1464, 374] width 9 height 11
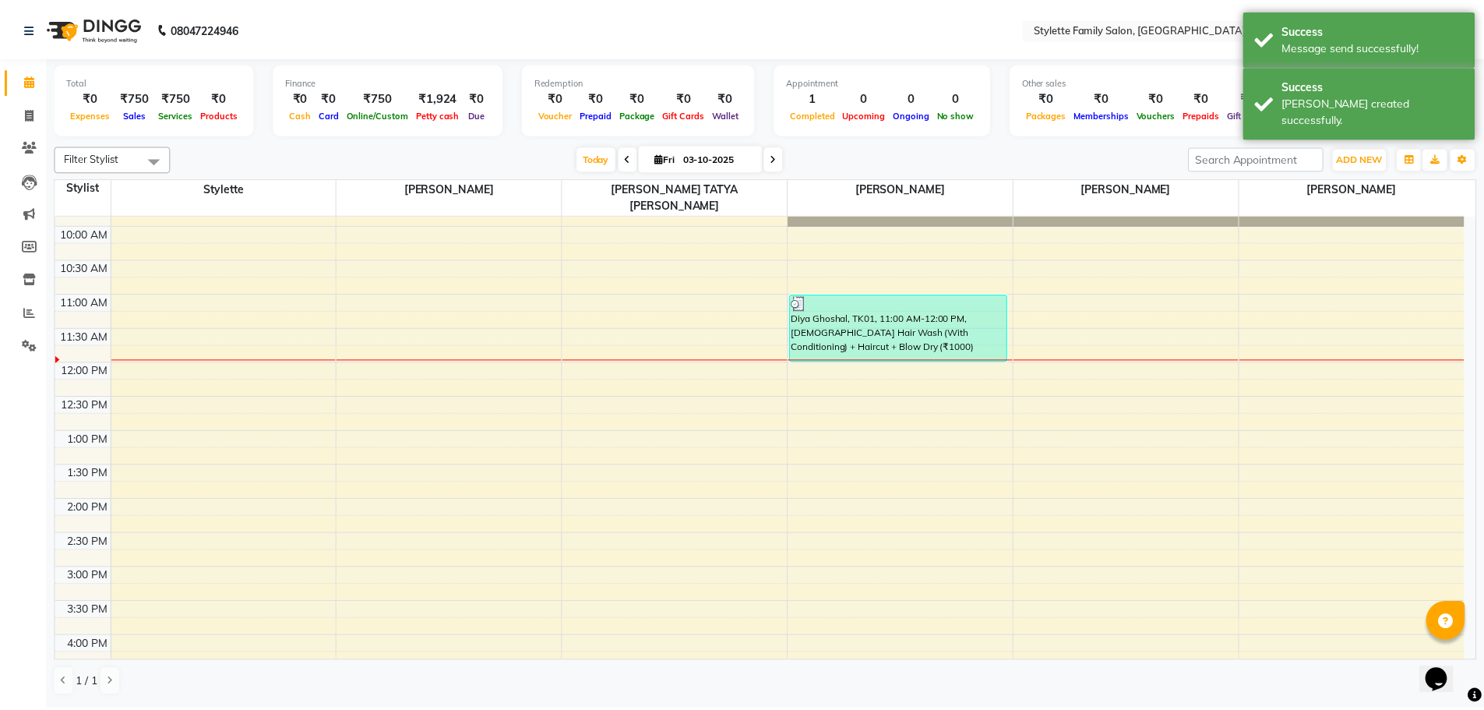
scroll to position [0, 0]
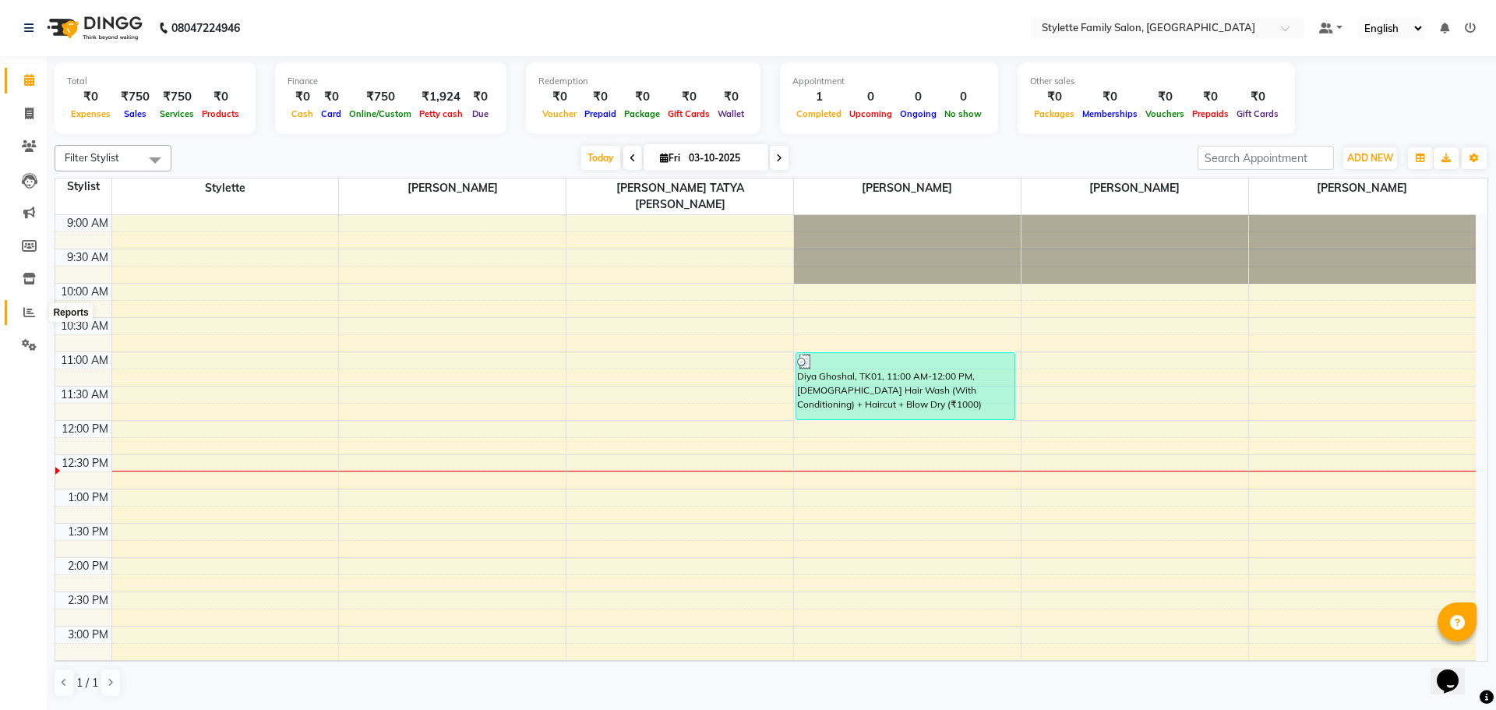
click at [34, 312] on icon at bounding box center [29, 312] width 12 height 12
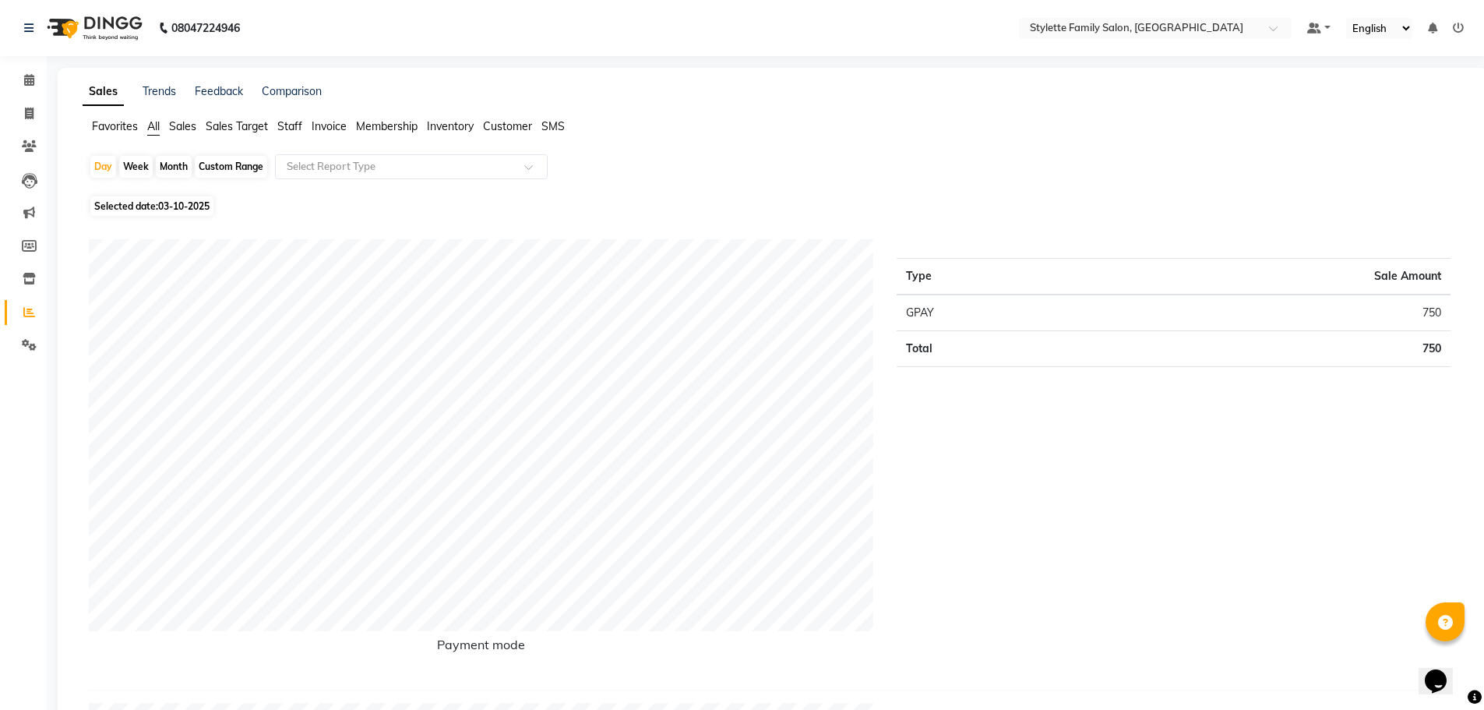
click at [170, 170] on div "Month" at bounding box center [174, 167] width 36 height 22
select select "10"
select select "2025"
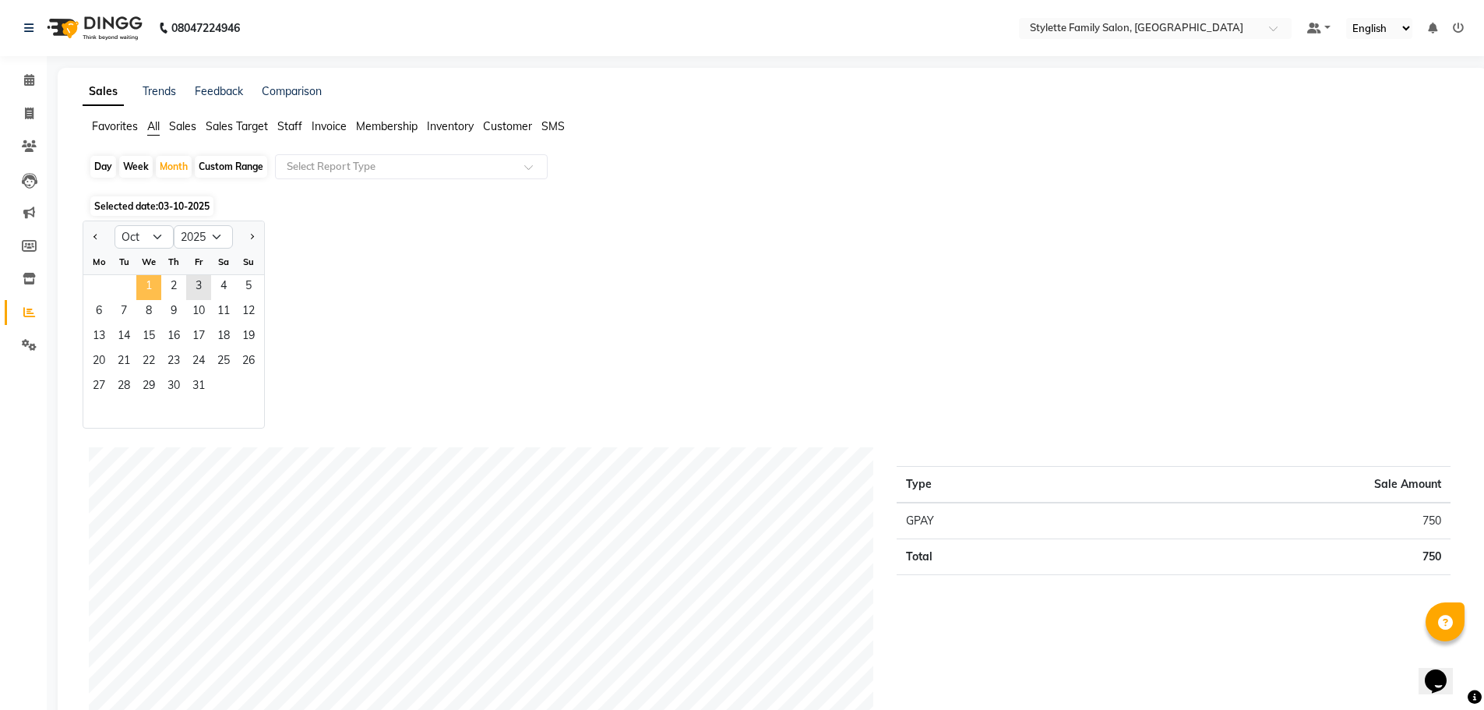
click at [145, 285] on span "1" at bounding box center [148, 287] width 25 height 25
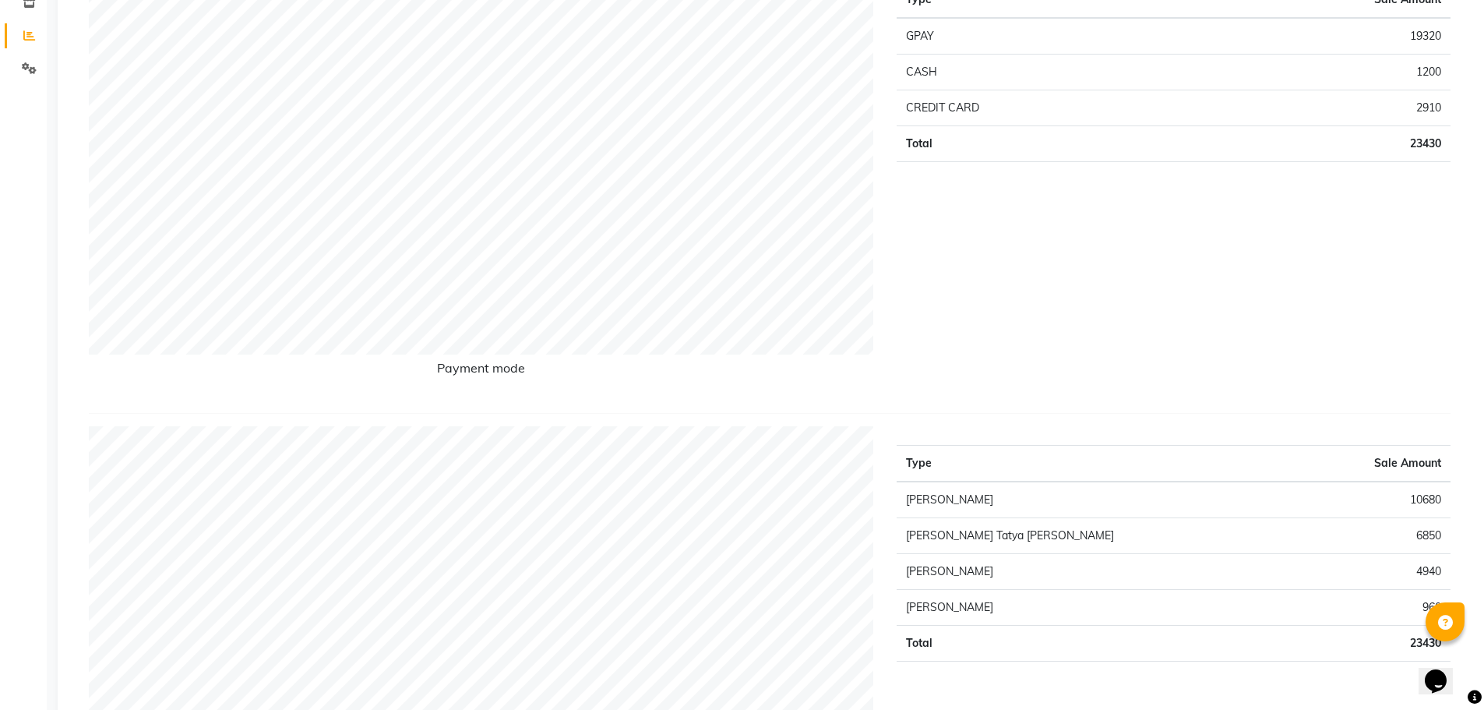
scroll to position [312, 0]
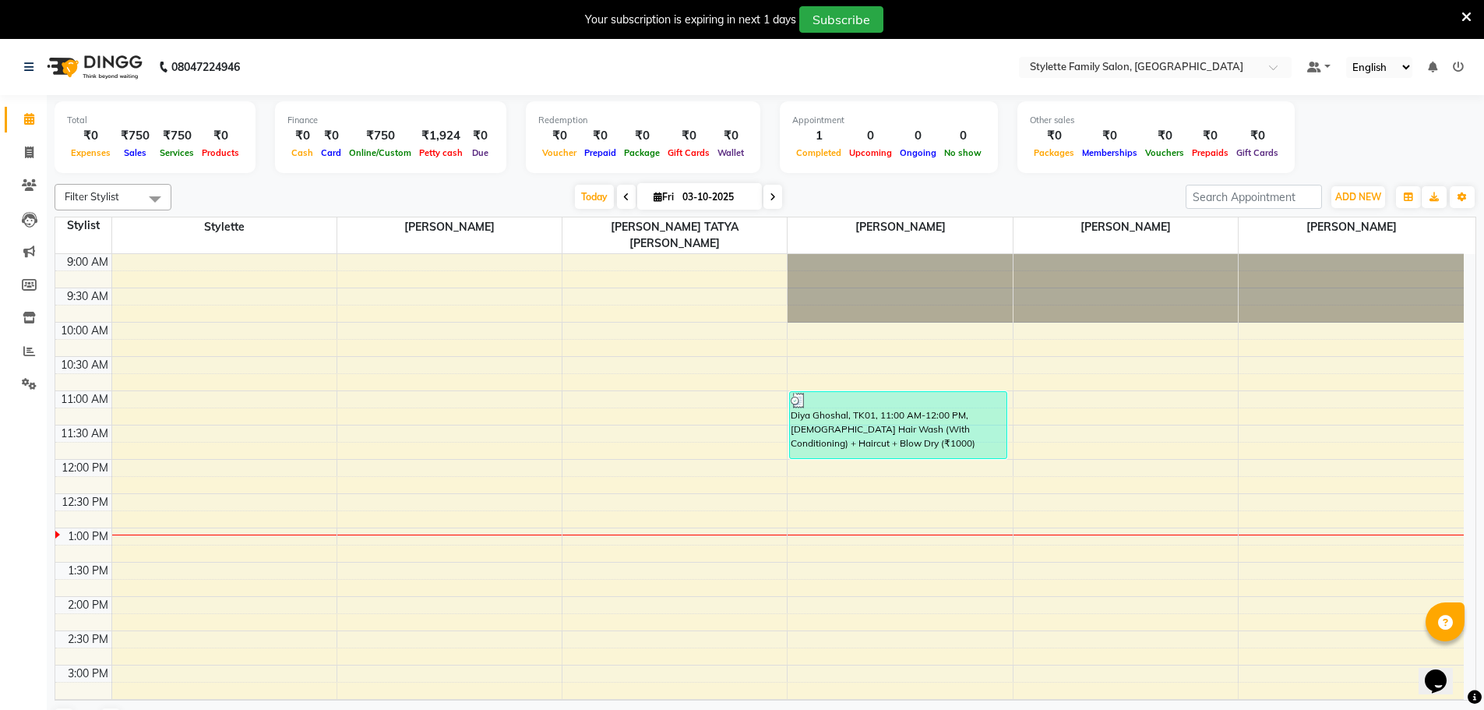
click at [1470, 14] on icon at bounding box center [1467, 17] width 10 height 14
click at [1465, 16] on icon at bounding box center [1467, 17] width 10 height 14
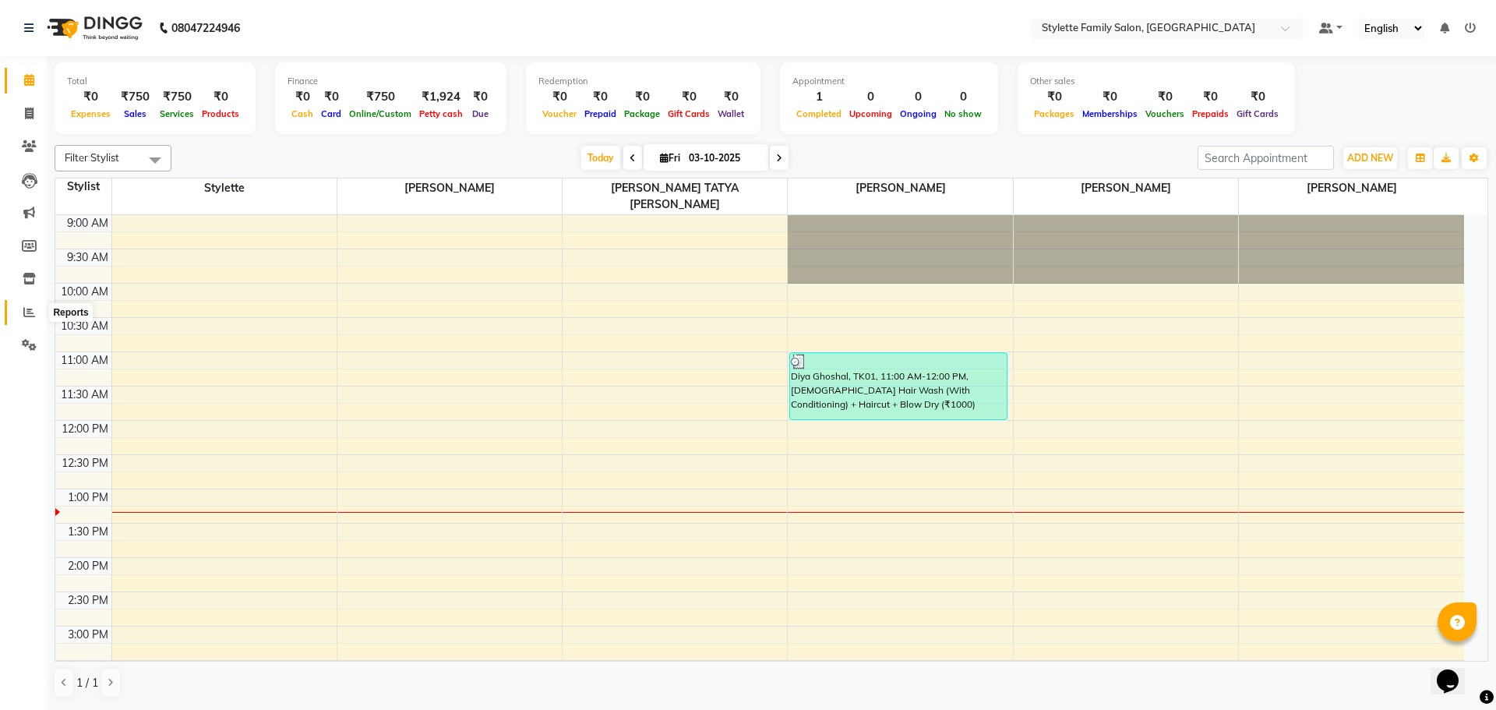
click at [23, 312] on icon at bounding box center [29, 312] width 12 height 12
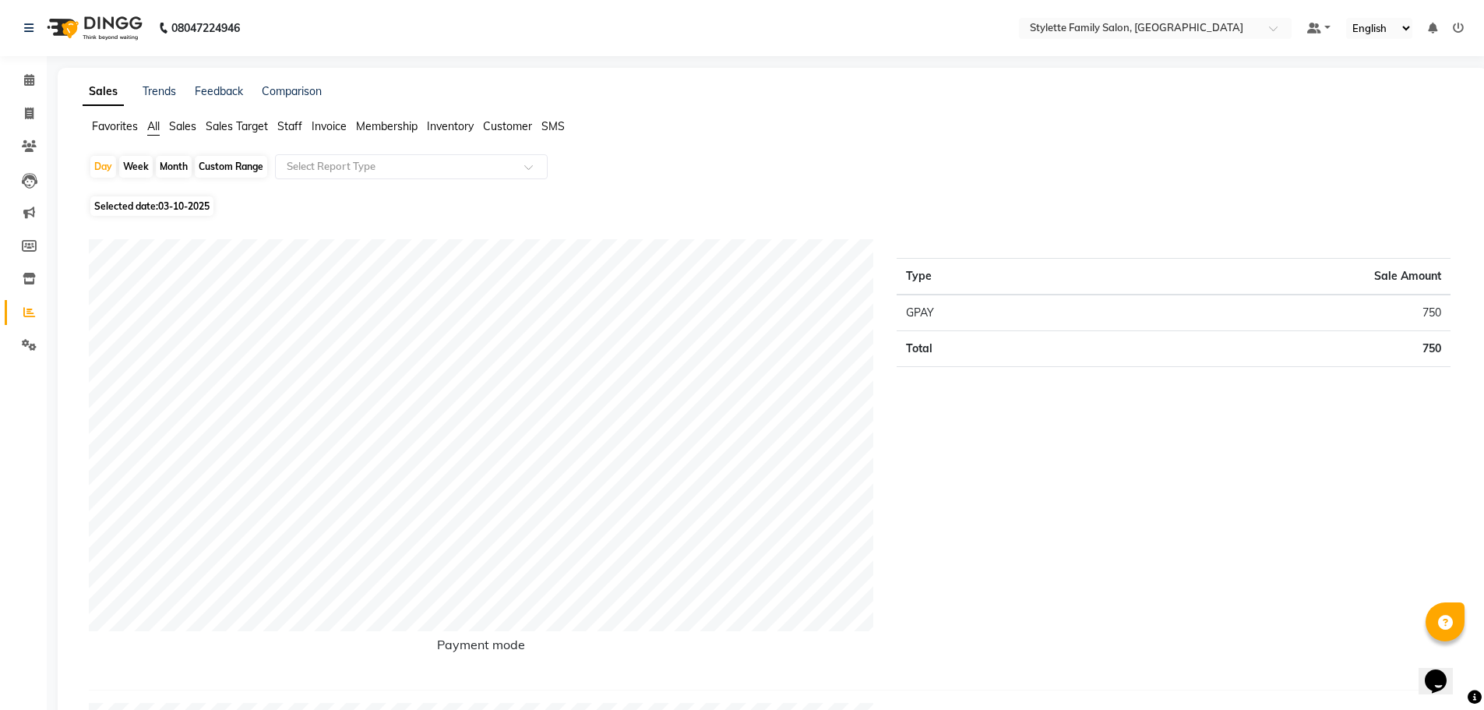
click at [160, 166] on div "Month" at bounding box center [174, 167] width 36 height 22
select select "10"
select select "2025"
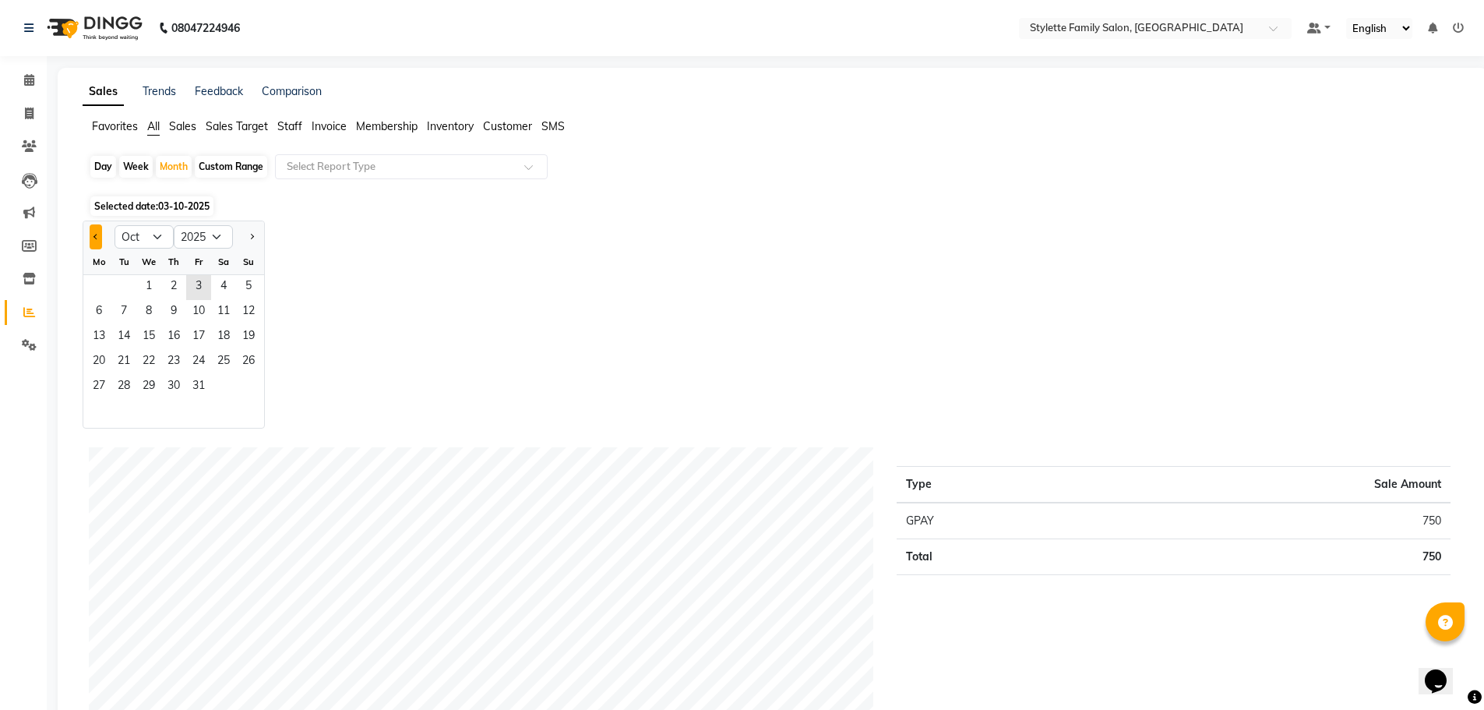
click at [100, 238] on button "Previous month" at bounding box center [96, 236] width 12 height 25
select select "9"
click at [169, 298] on span "4" at bounding box center [173, 287] width 25 height 25
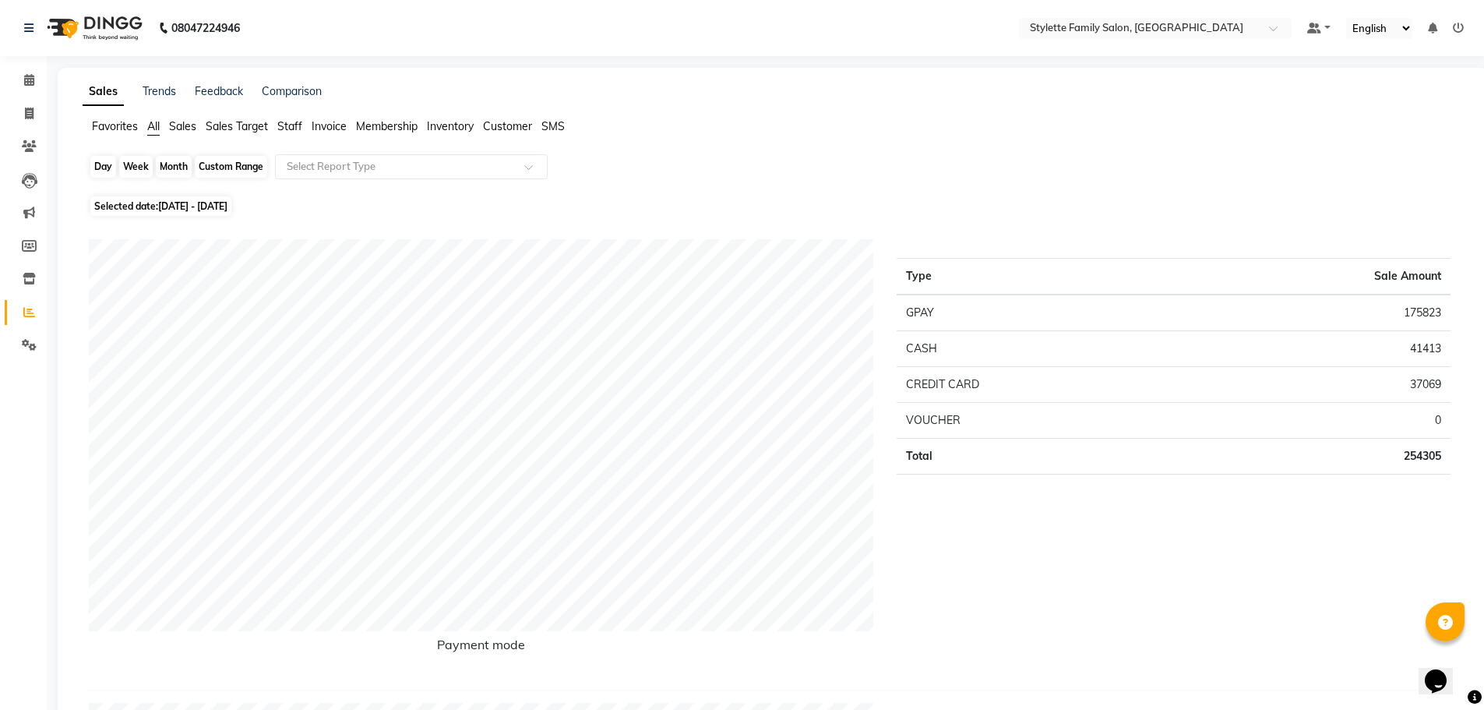
click at [164, 160] on div "Month" at bounding box center [174, 167] width 36 height 22
select select "9"
select select "2025"
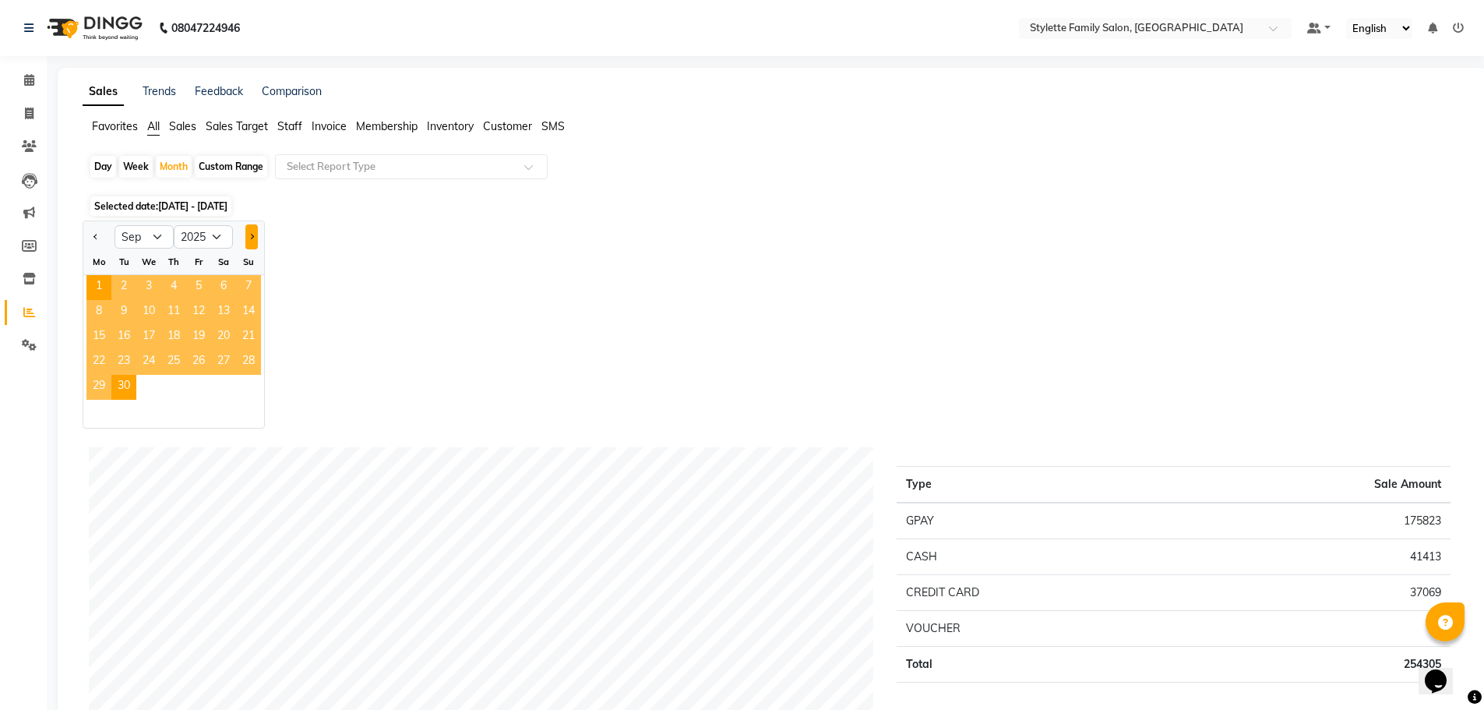
click at [245, 232] on button "Next month" at bounding box center [251, 236] width 12 height 25
select select "10"
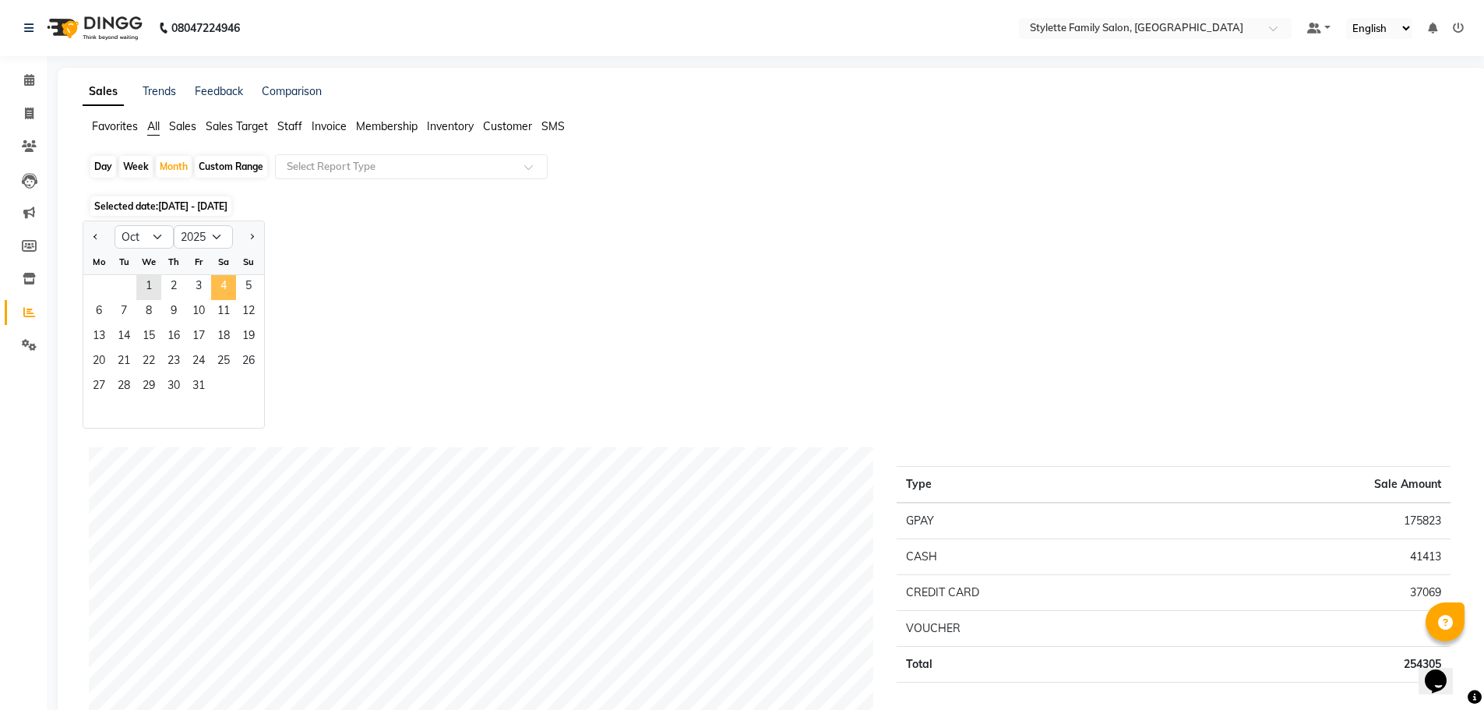
click at [217, 293] on span "4" at bounding box center [223, 287] width 25 height 25
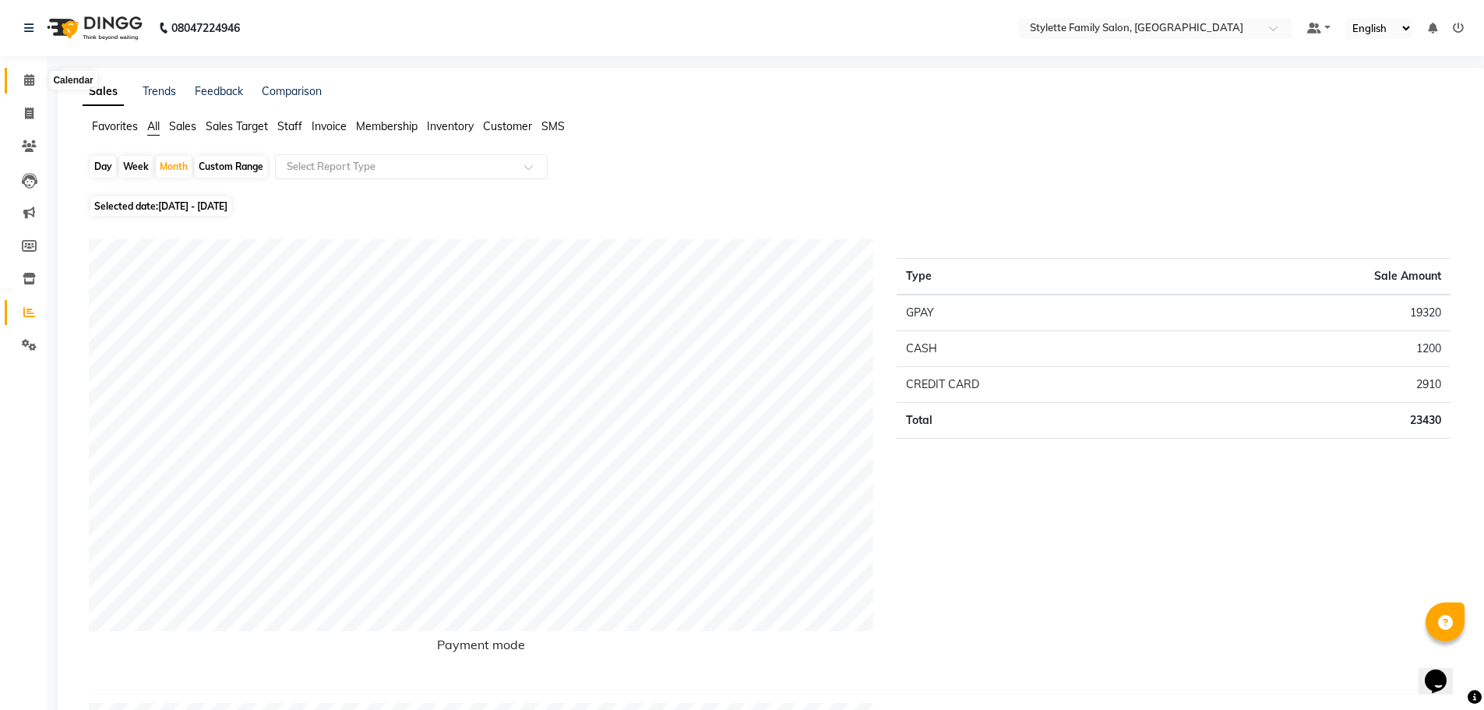
click at [27, 76] on icon at bounding box center [29, 80] width 10 height 12
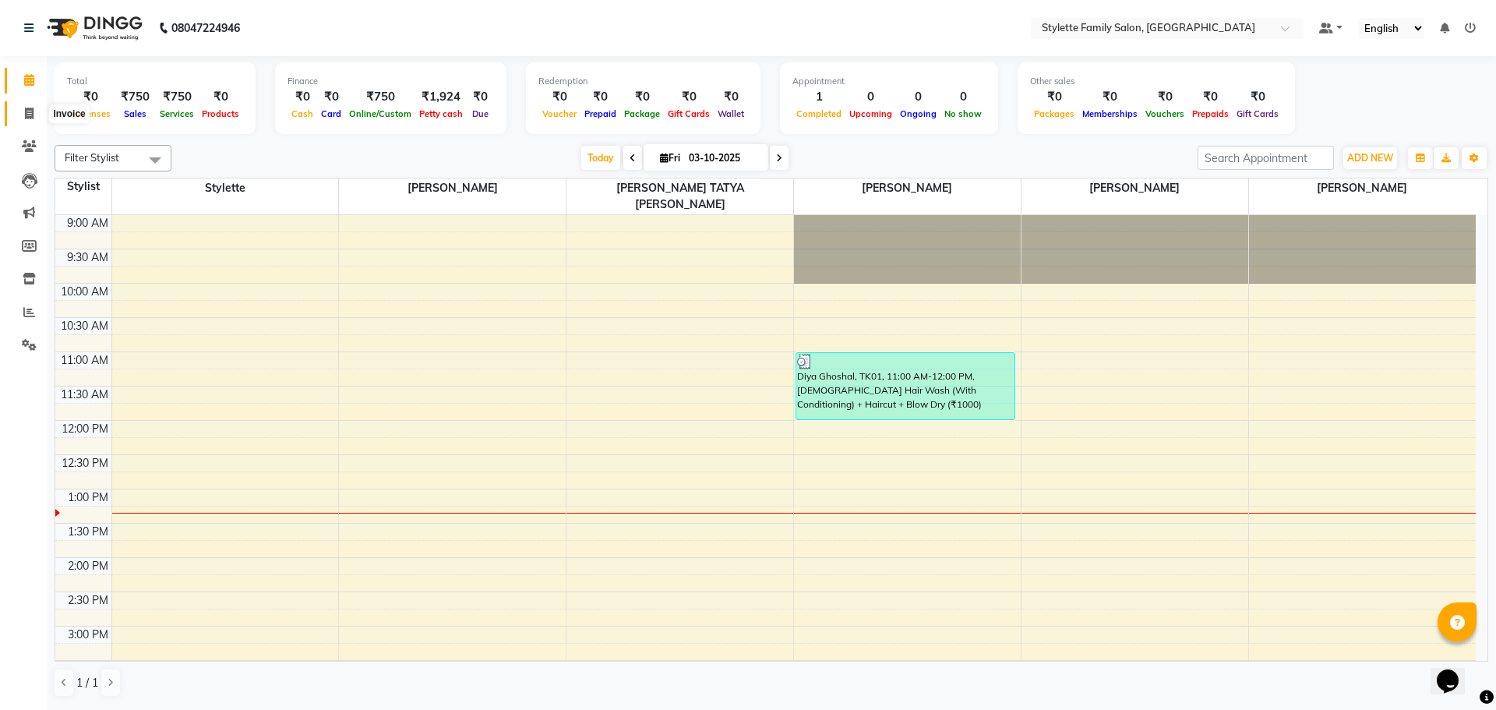
click at [26, 120] on span at bounding box center [29, 114] width 27 height 18
select select "6990"
select select "service"
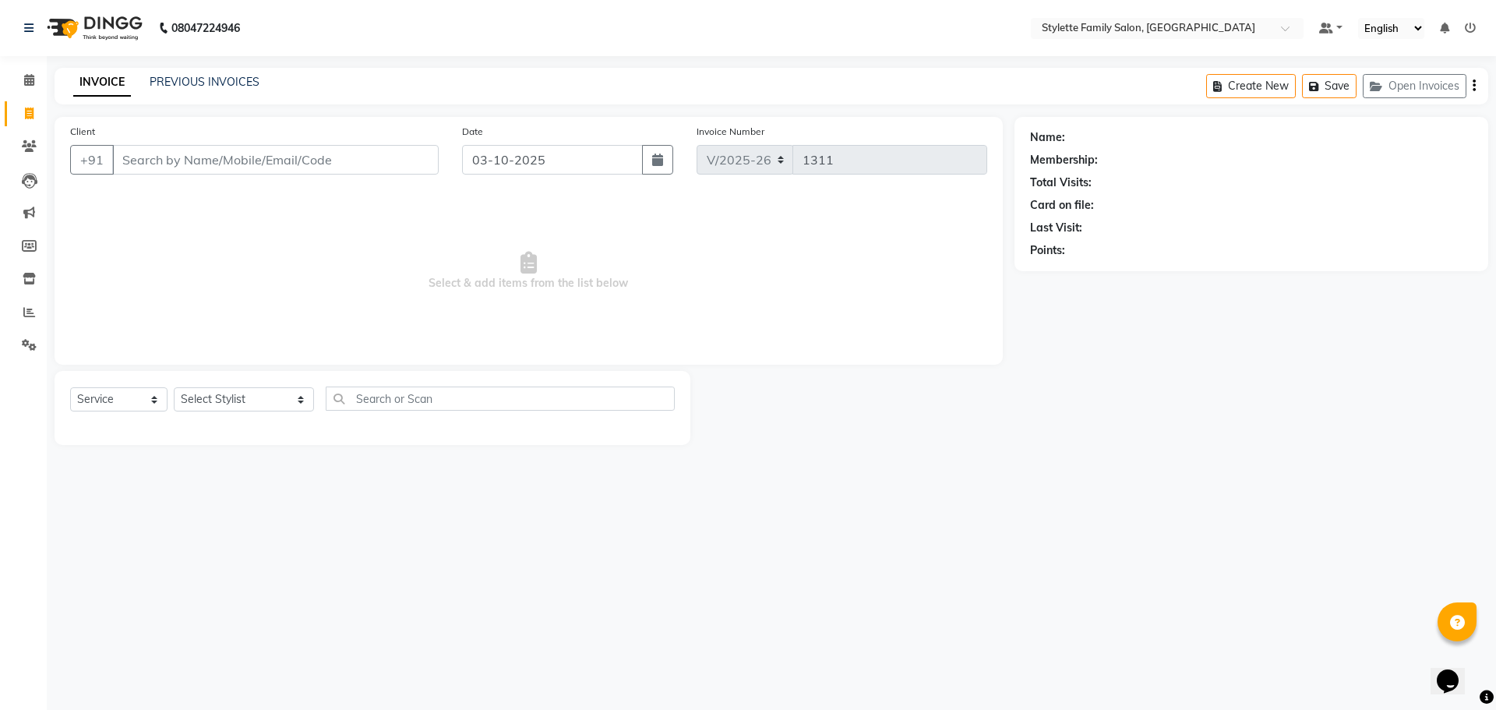
click at [766, 261] on span "Select & add items from the list below" at bounding box center [528, 271] width 917 height 156
click at [26, 75] on icon at bounding box center [29, 80] width 10 height 12
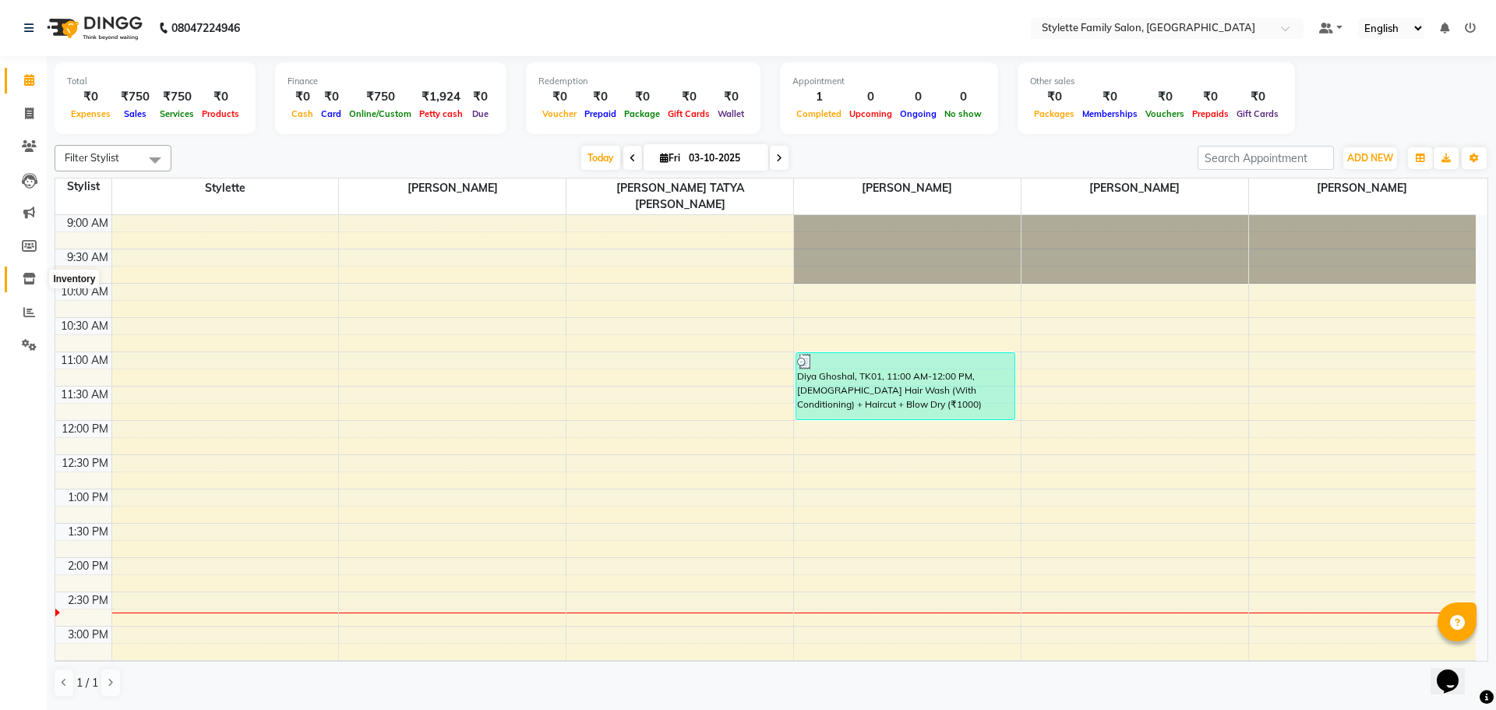
drag, startPoint x: 24, startPoint y: 275, endPoint x: 37, endPoint y: 275, distance: 13.2
click at [24, 275] on icon at bounding box center [29, 279] width 13 height 12
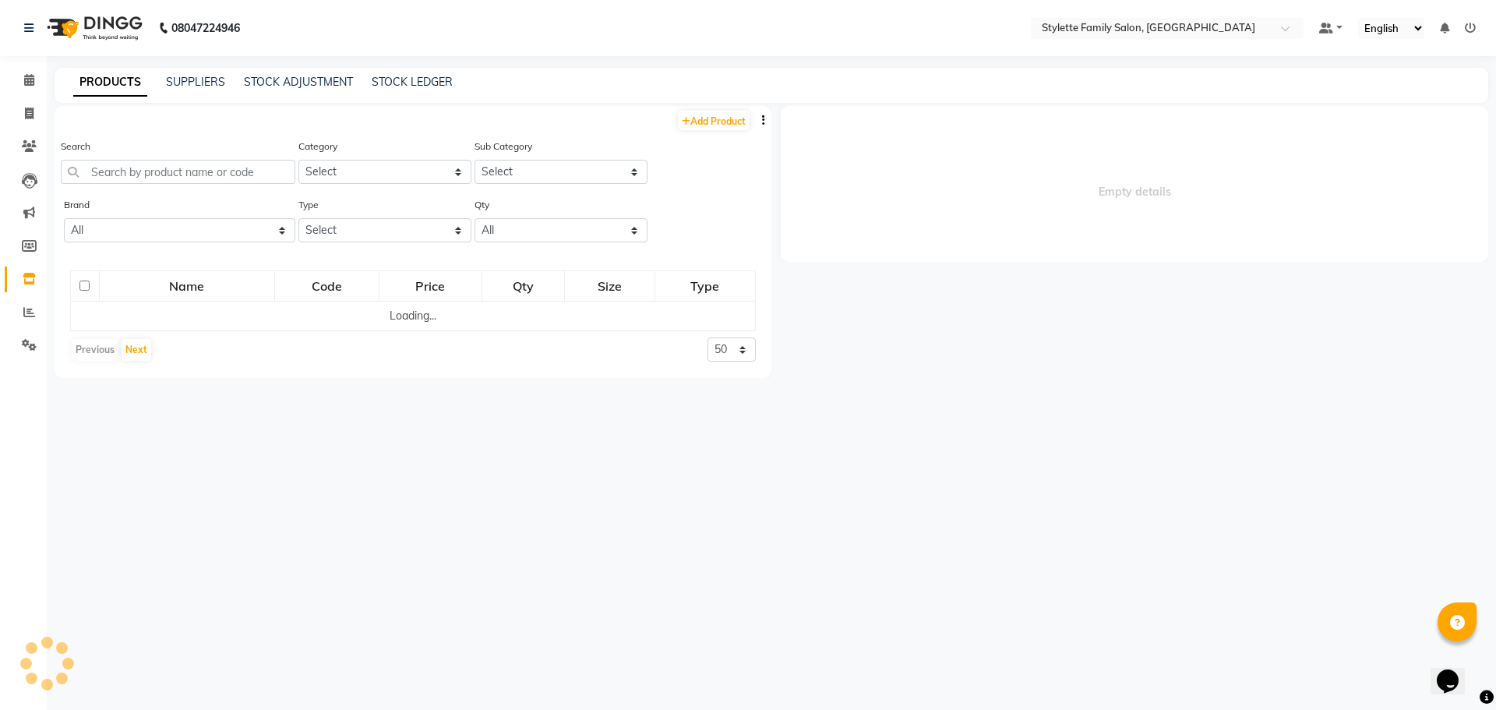
select select
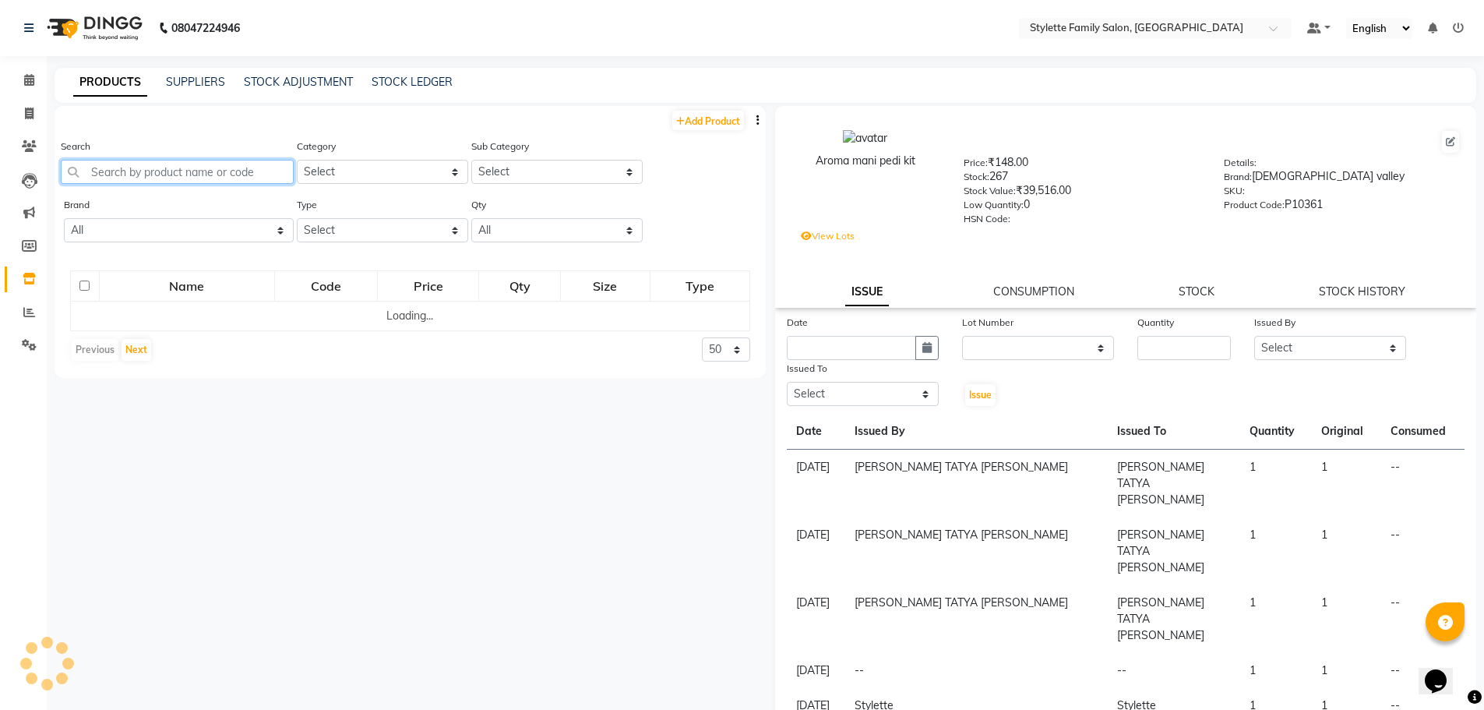
click at [181, 171] on input "text" at bounding box center [177, 172] width 233 height 24
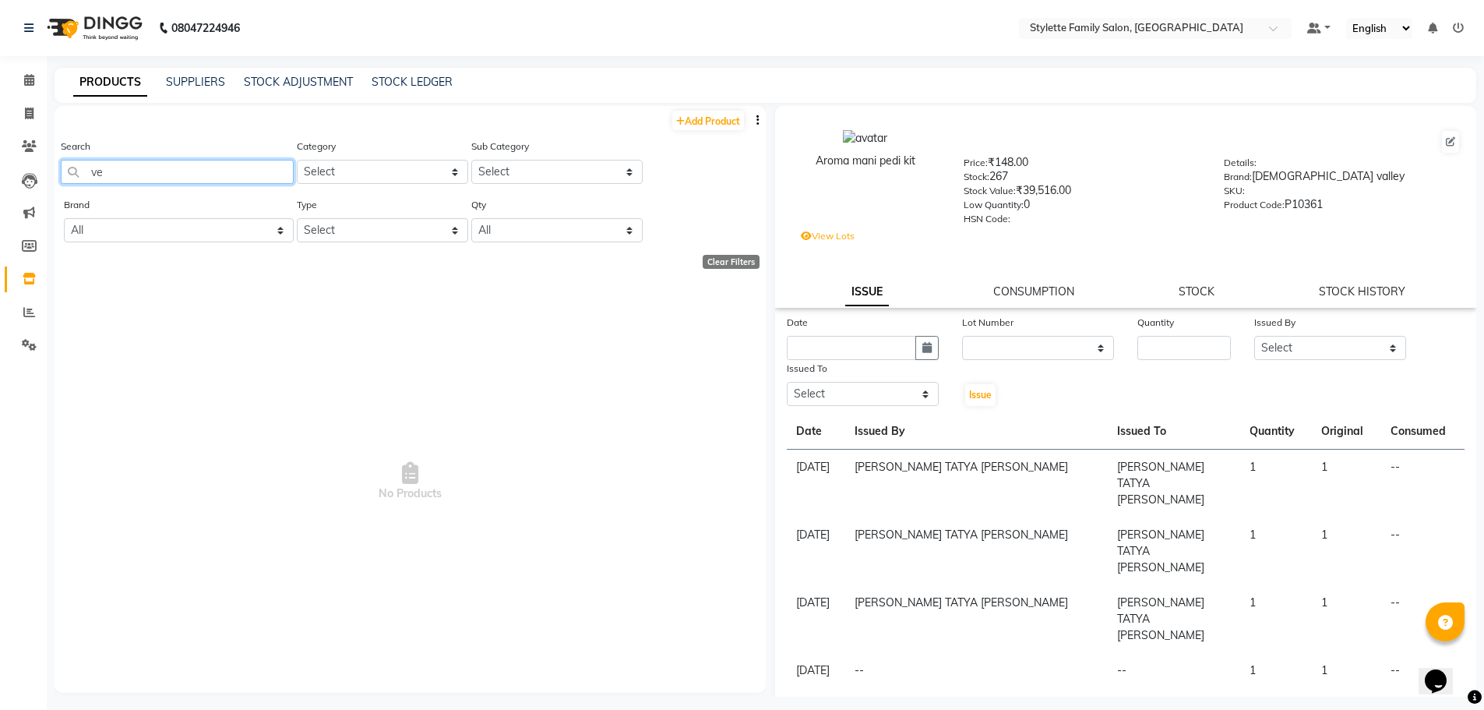
type input "v"
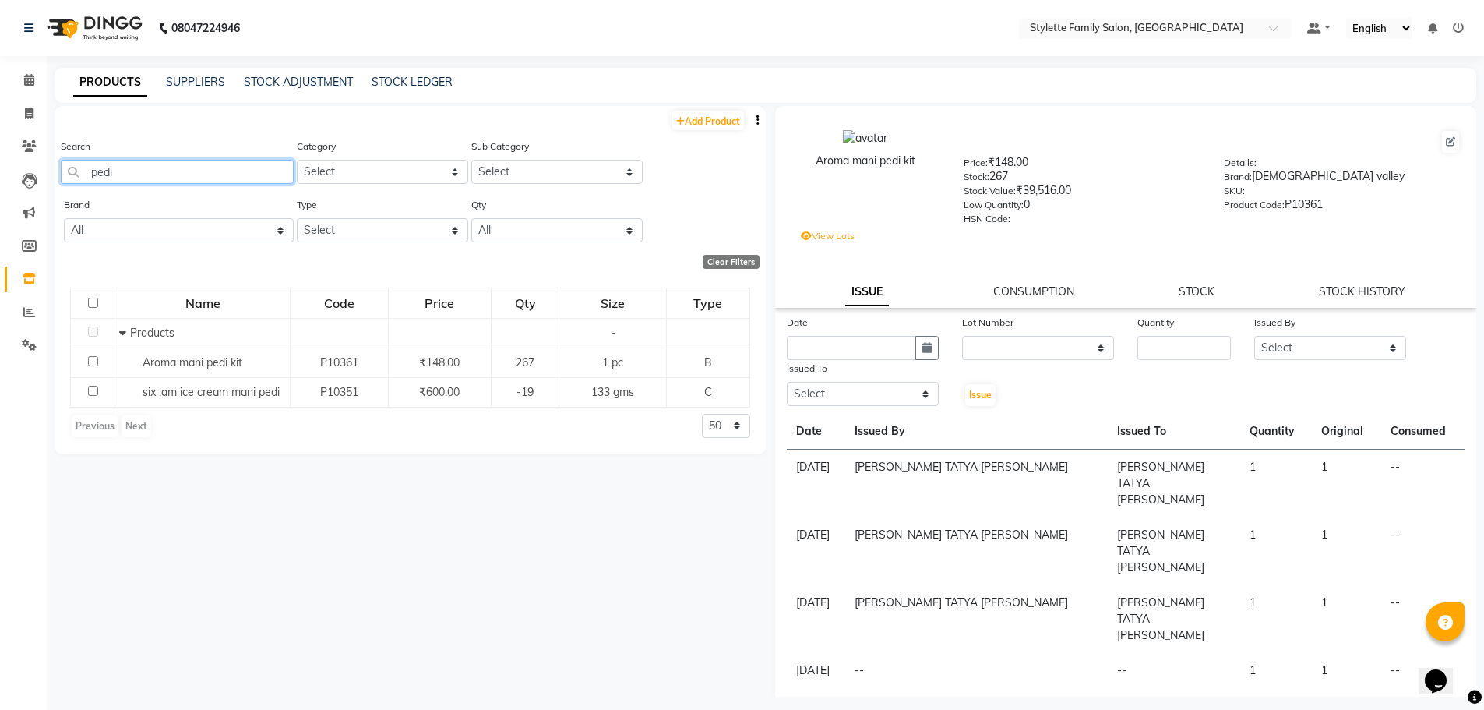
type input "pedi"
drag, startPoint x: 34, startPoint y: 80, endPoint x: 36, endPoint y: 90, distance: 9.6
click at [34, 80] on icon at bounding box center [29, 80] width 10 height 12
